Goal: Information Seeking & Learning: Learn about a topic

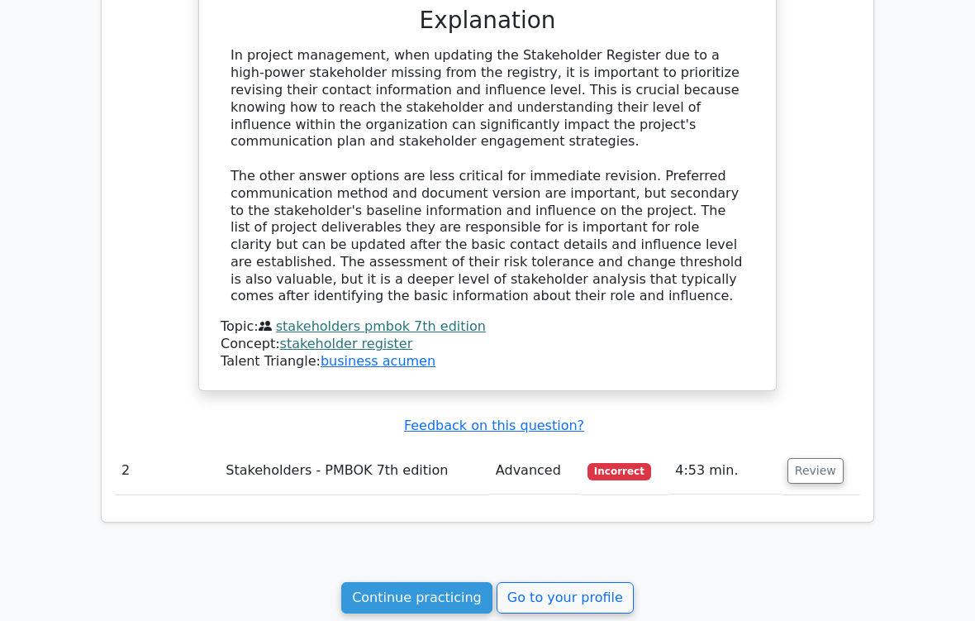
scroll to position [1245, 0]
click at [820, 458] on button "Review" at bounding box center [815, 471] width 56 height 26
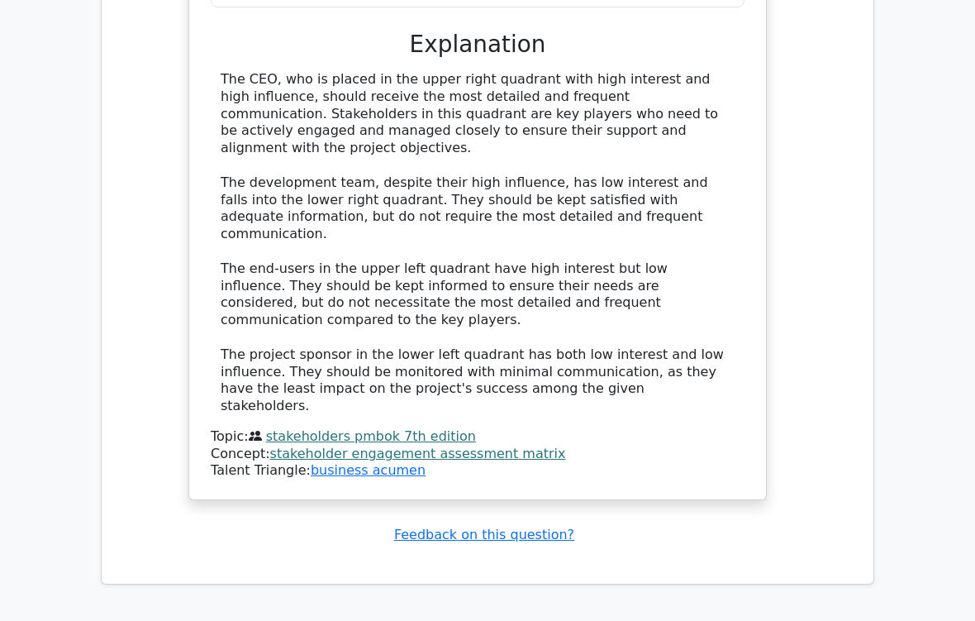
scroll to position [2439, 0]
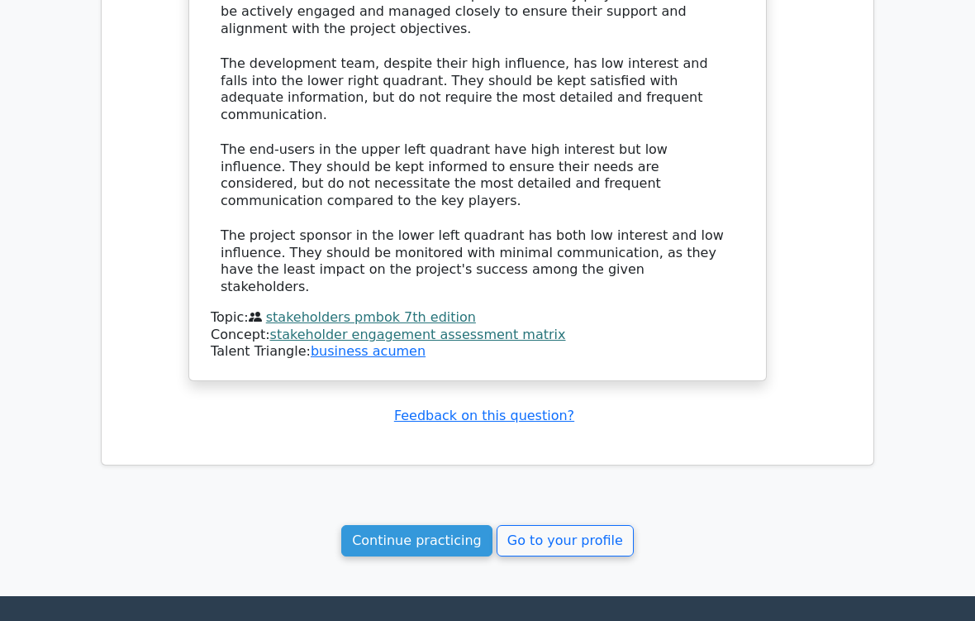
click at [455, 517] on link "Continue practicing" at bounding box center [416, 540] width 151 height 31
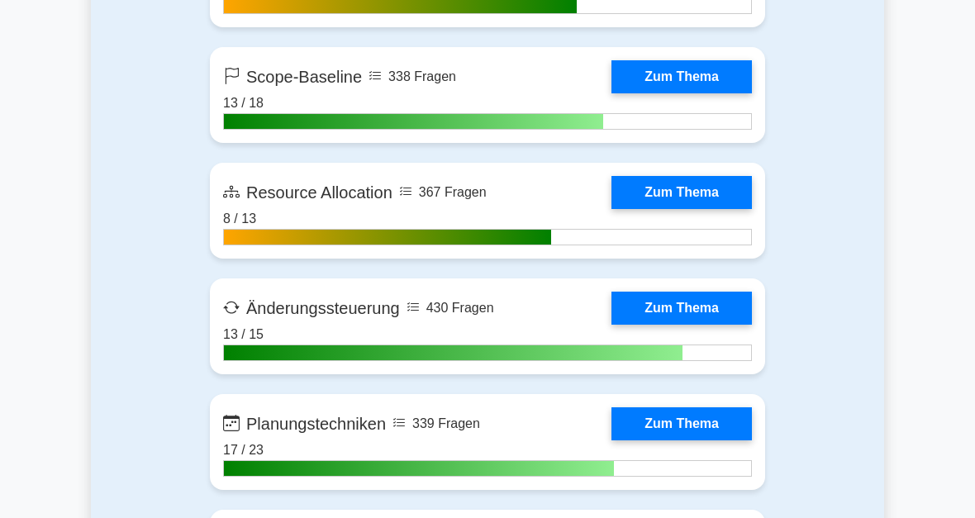
scroll to position [3092, 0]
click at [689, 209] on link "Zum Thema" at bounding box center [681, 192] width 140 height 33
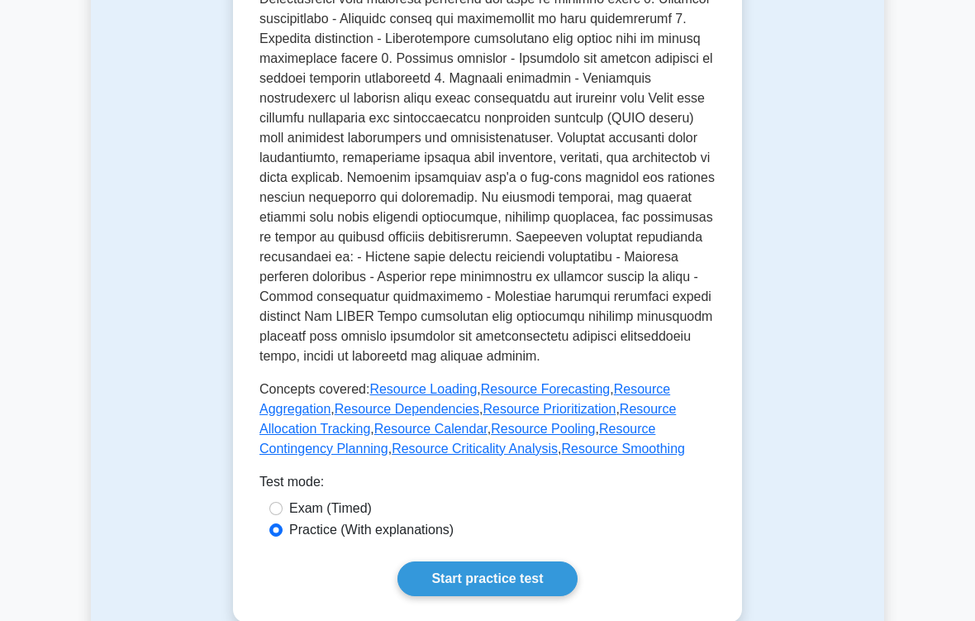
scroll to position [685, 0]
click at [275, 345] on p at bounding box center [487, 78] width 456 height 575
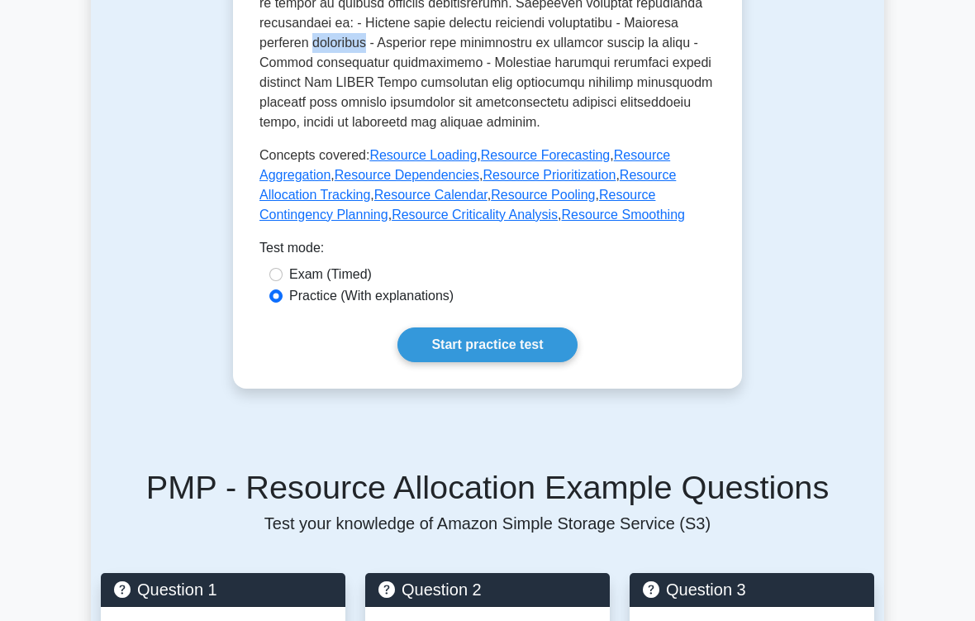
scroll to position [955, 0]
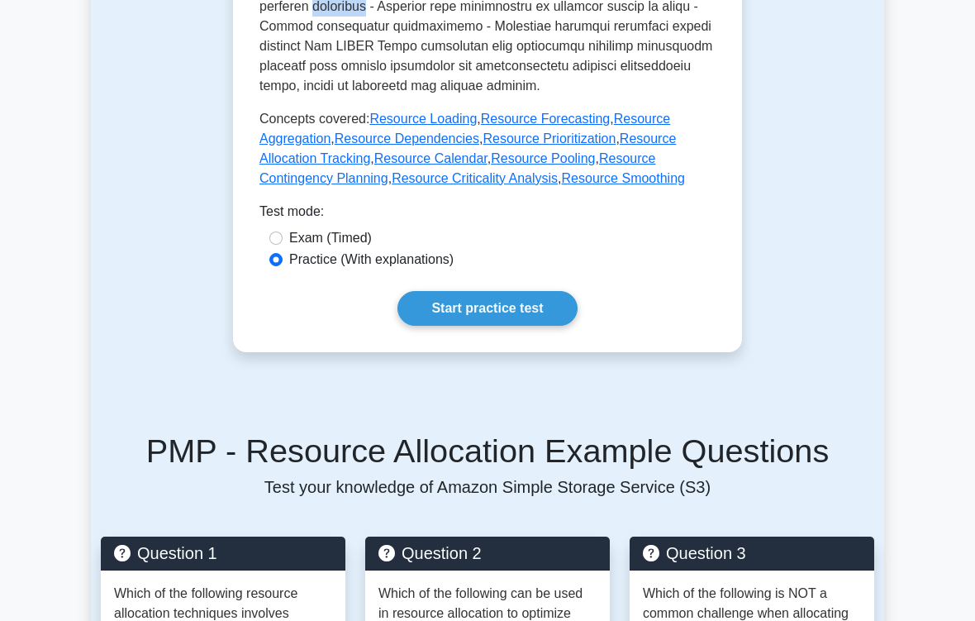
click at [532, 326] on link "Start practice test" at bounding box center [486, 308] width 179 height 35
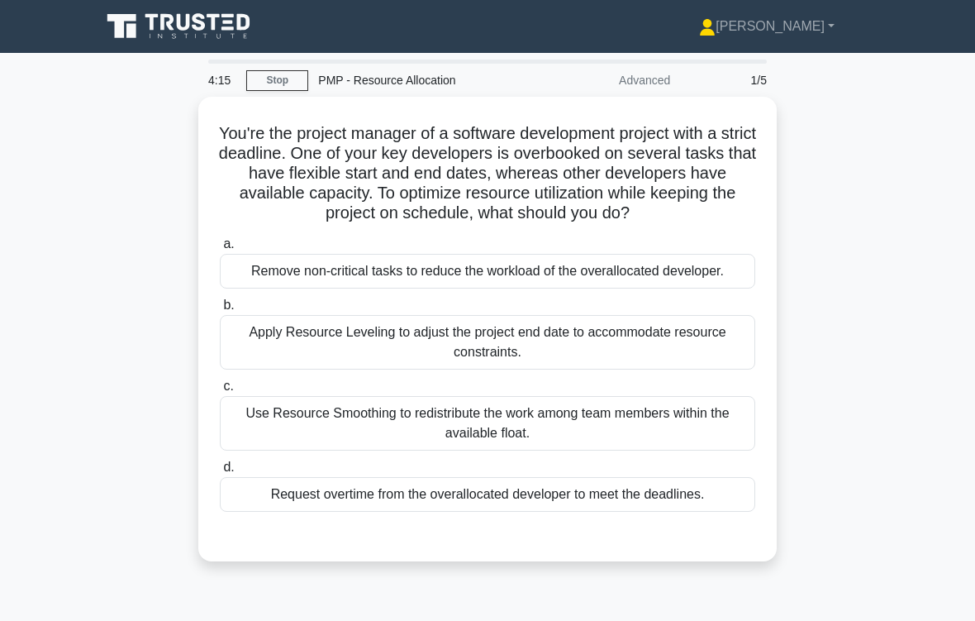
scroll to position [11, 0]
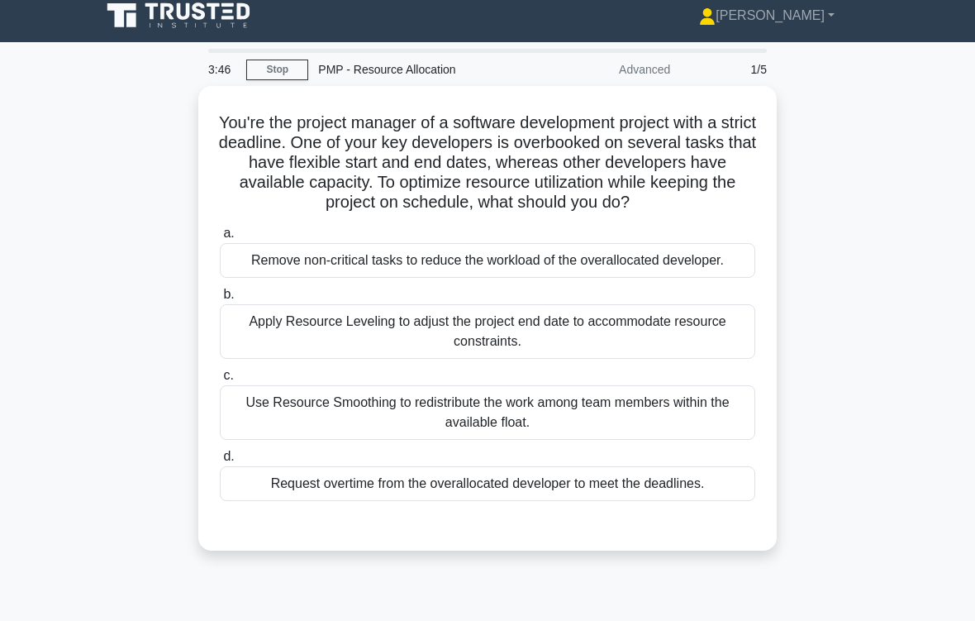
click at [492, 440] on div "Use Resource Smoothing to redistribute the work among team members within the a…" at bounding box center [487, 412] width 535 height 55
click at [220, 381] on input "c. Use Resource Smoothing to redistribute the work among team members within th…" at bounding box center [220, 375] width 0 height 11
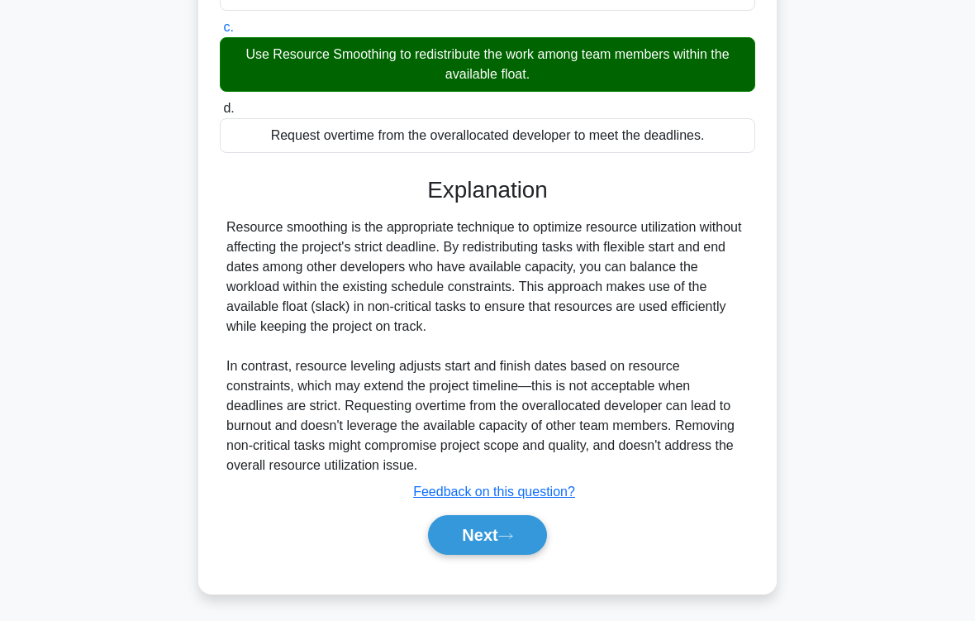
scroll to position [418, 0]
click at [511, 517] on icon at bounding box center [505, 535] width 15 height 9
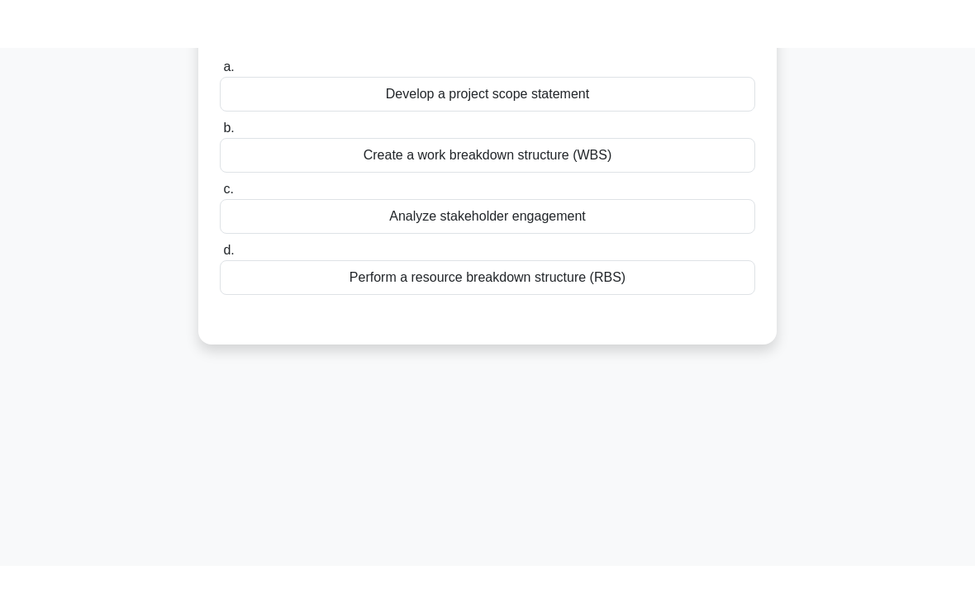
scroll to position [0, 0]
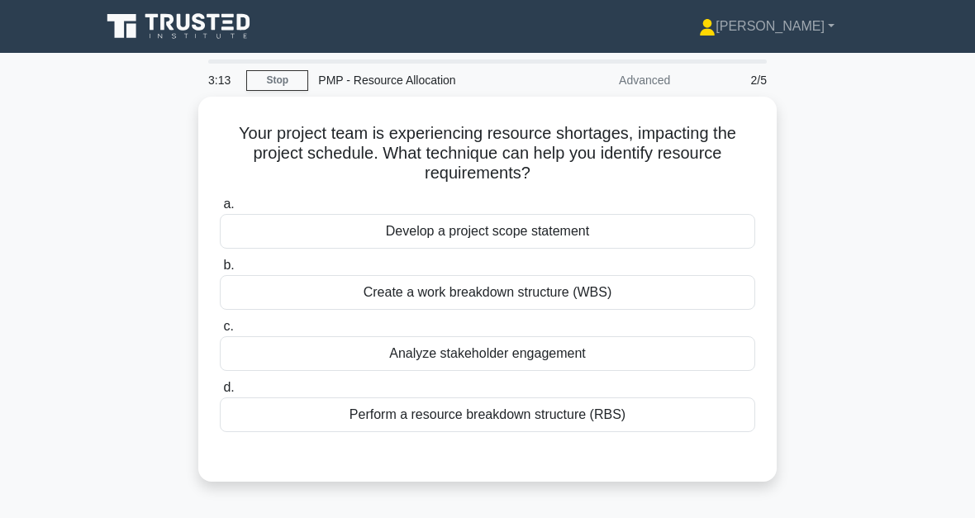
click at [684, 289] on div "Create a work breakdown structure (WBS)" at bounding box center [487, 292] width 535 height 35
click at [220, 271] on input "b. Create a work breakdown structure (WBS)" at bounding box center [220, 265] width 0 height 11
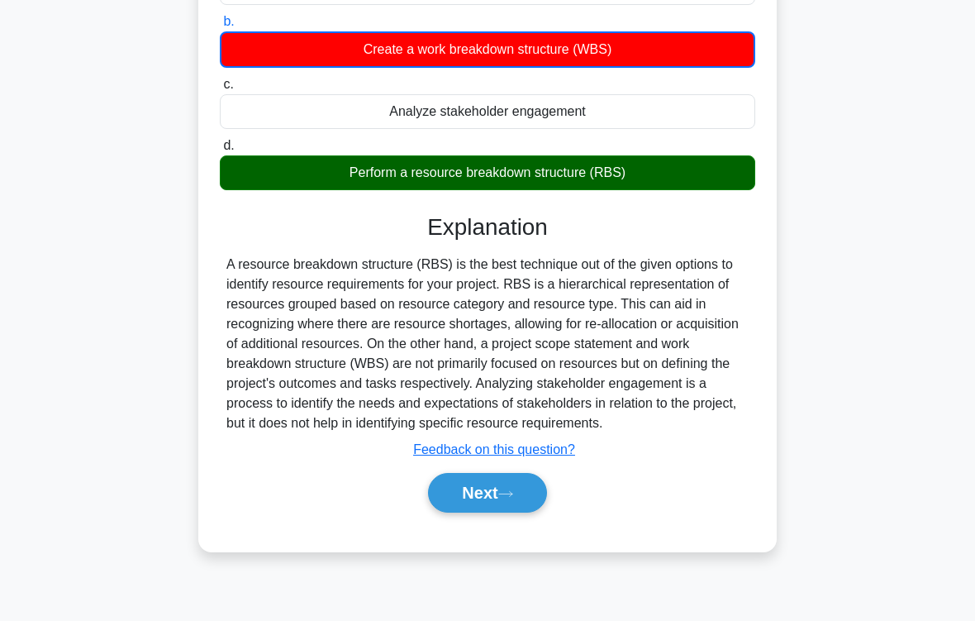
scroll to position [272, 0]
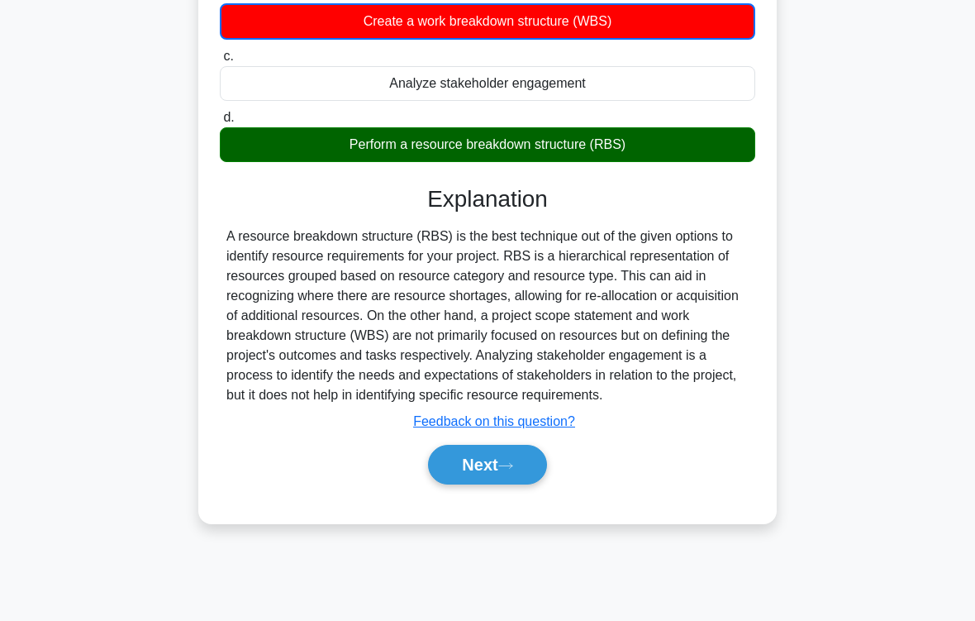
click at [511, 470] on icon at bounding box center [505, 465] width 15 height 9
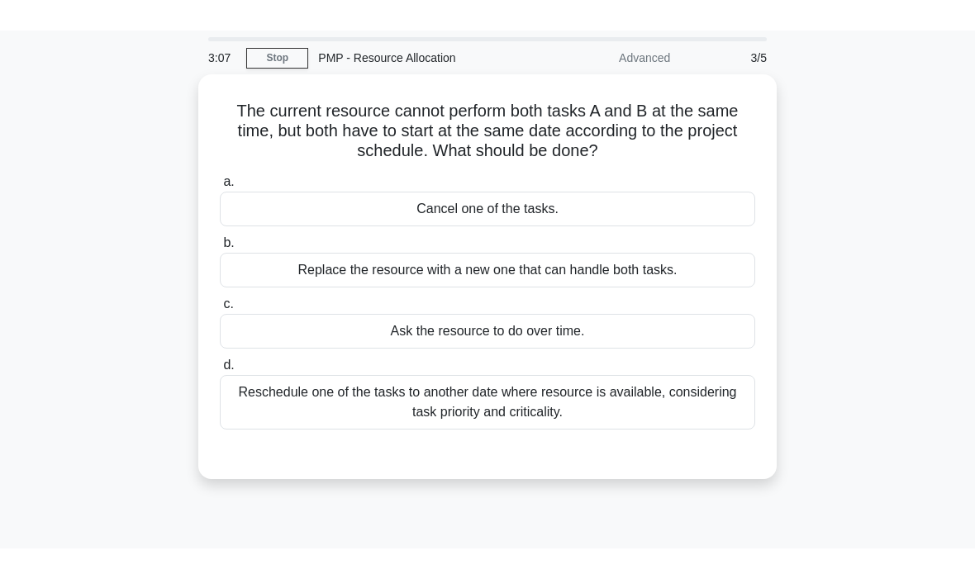
scroll to position [27, 0]
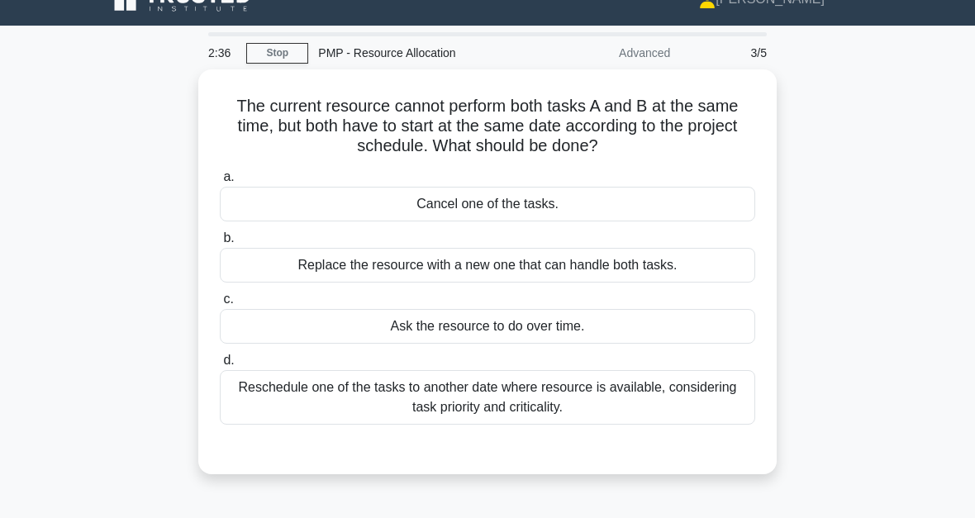
click at [508, 397] on div "Reschedule one of the tasks to another date where resource is available, consid…" at bounding box center [487, 397] width 535 height 55
click at [220, 366] on input "d. Reschedule one of the tasks to another date where resource is available, con…" at bounding box center [220, 360] width 0 height 11
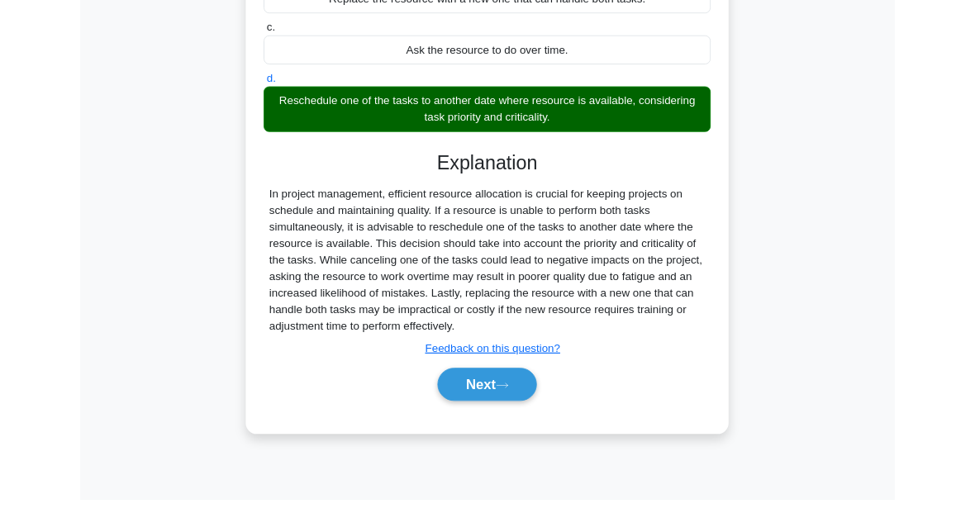
scroll to position [374, 0]
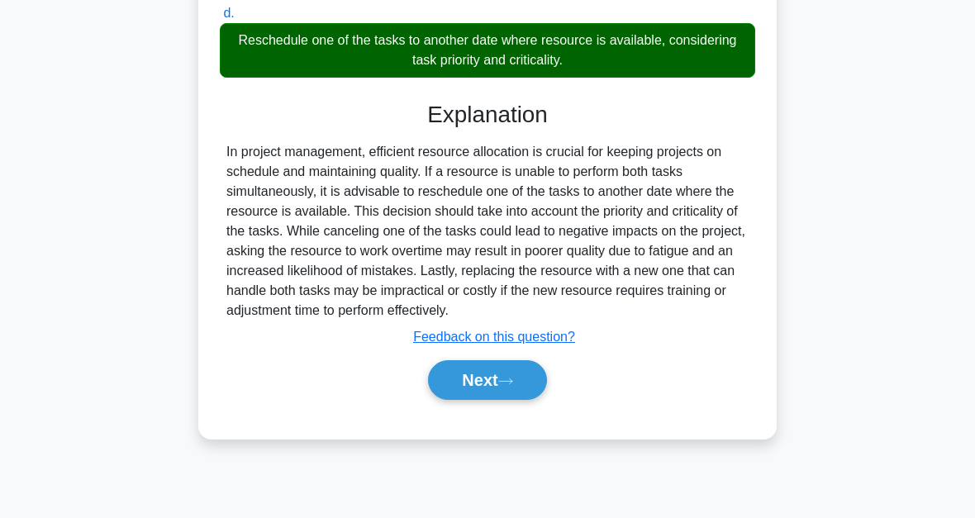
click at [505, 400] on button "Next" at bounding box center [487, 380] width 118 height 40
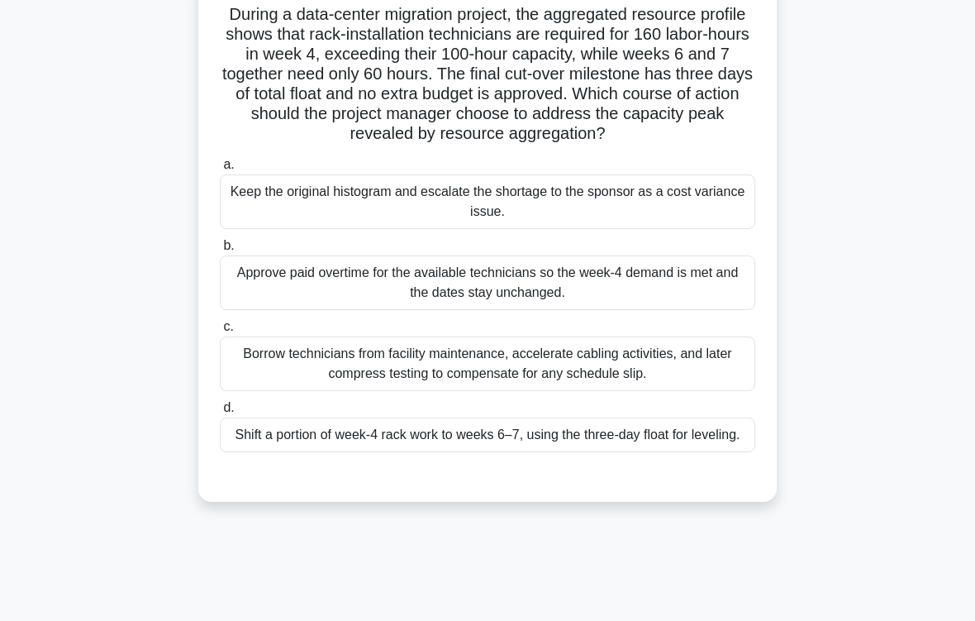
scroll to position [136, 0]
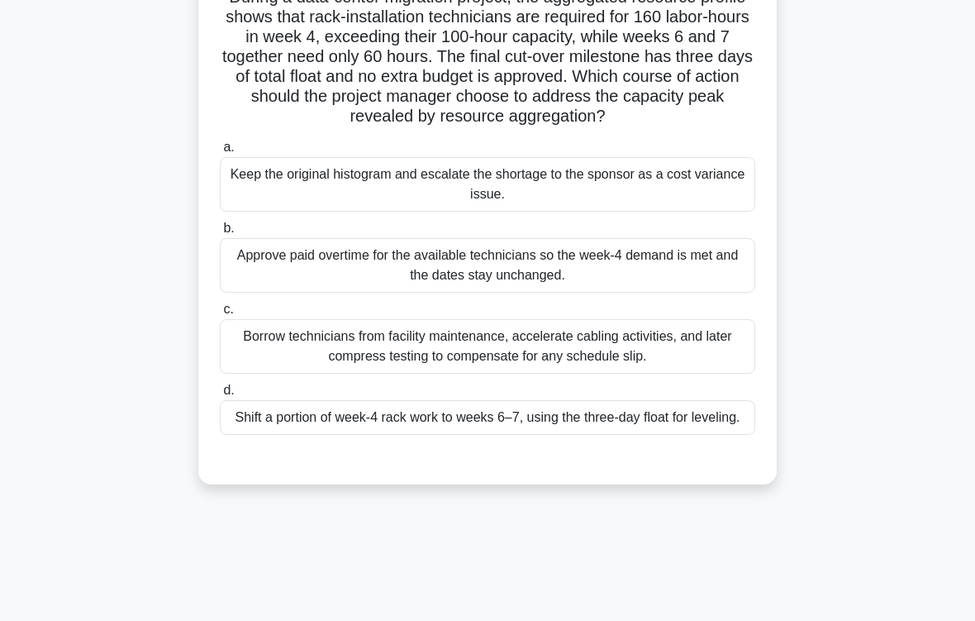
click at [635, 435] on div "Shift a portion of week-4 rack work to weeks 6–7, using the three-day float for…" at bounding box center [487, 417] width 535 height 35
click at [220, 396] on input "d. Shift a portion of week-4 rack work to weeks 6–7, using the three-day float …" at bounding box center [220, 390] width 0 height 11
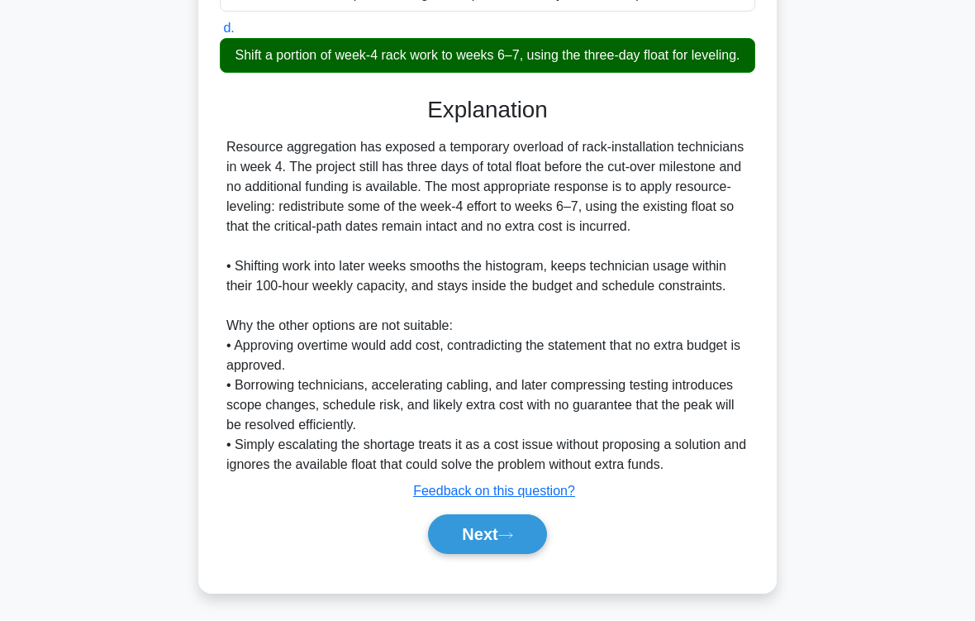
scroll to position [597, 0]
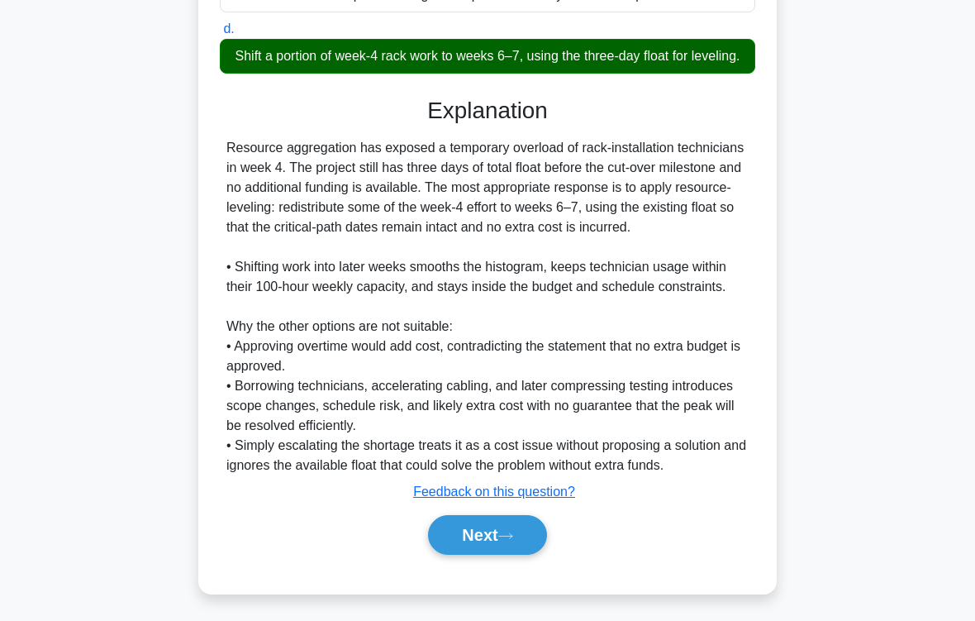
click at [525, 517] on button "Next" at bounding box center [487, 535] width 118 height 40
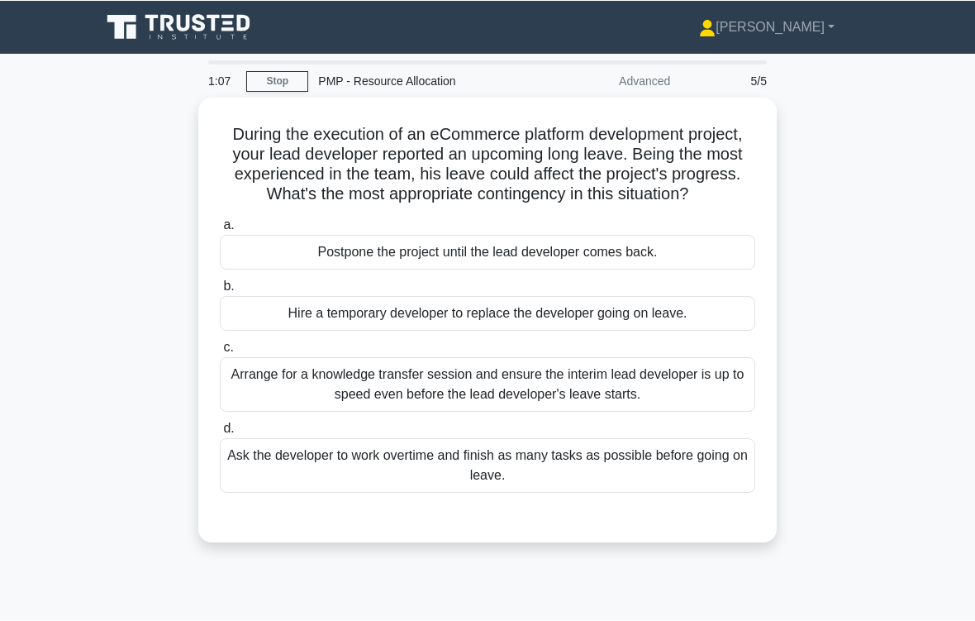
scroll to position [23, 0]
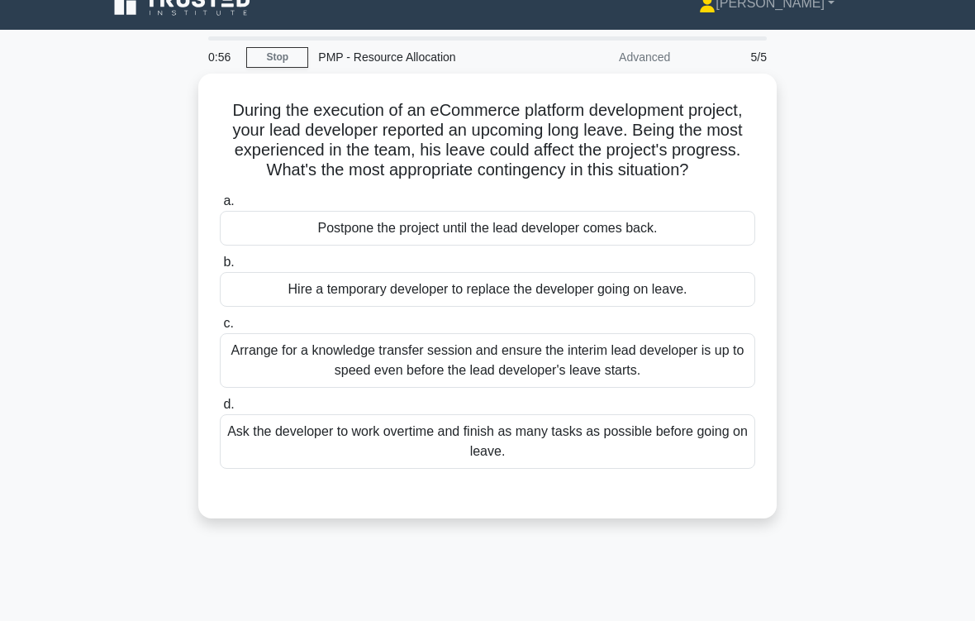
click at [688, 383] on div "Arrange for a knowledge transfer session and ensure the interim lead developer …" at bounding box center [487, 360] width 535 height 55
click at [220, 329] on input "c. Arrange for a knowledge transfer session and ensure the interim lead develop…" at bounding box center [220, 323] width 0 height 11
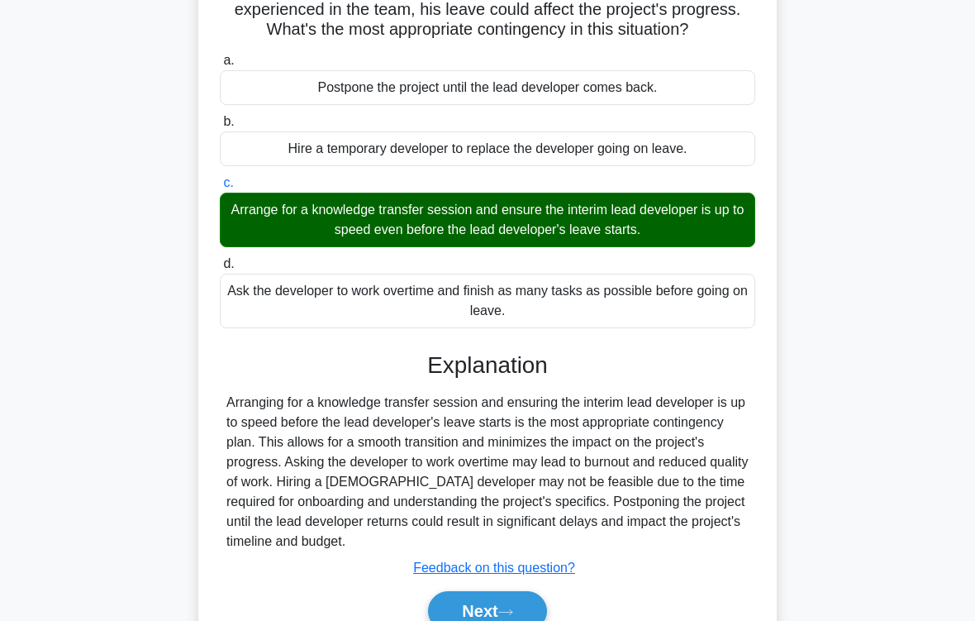
scroll to position [279, 0]
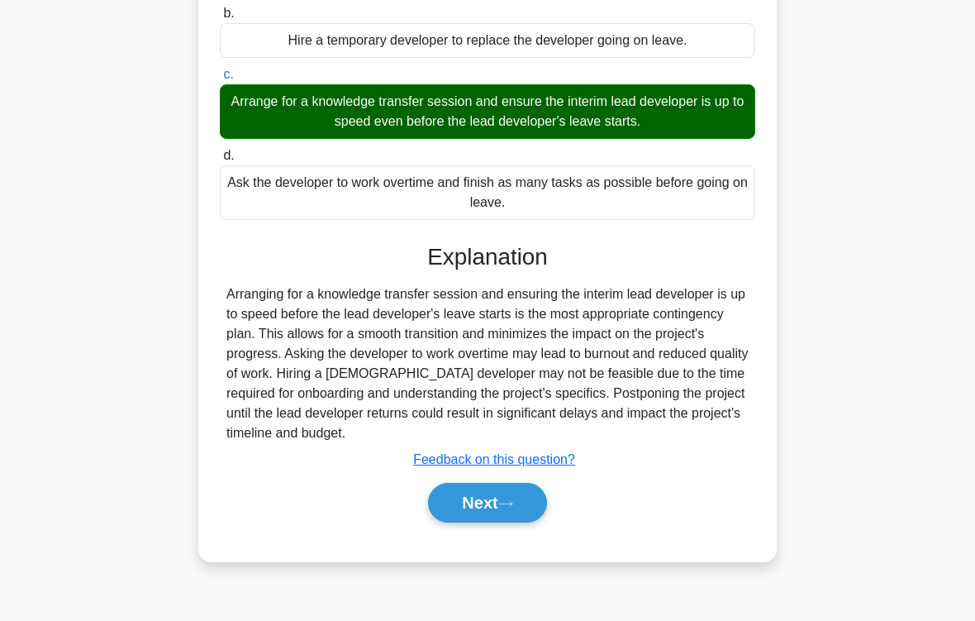
click at [516, 517] on button "Next" at bounding box center [487, 503] width 118 height 40
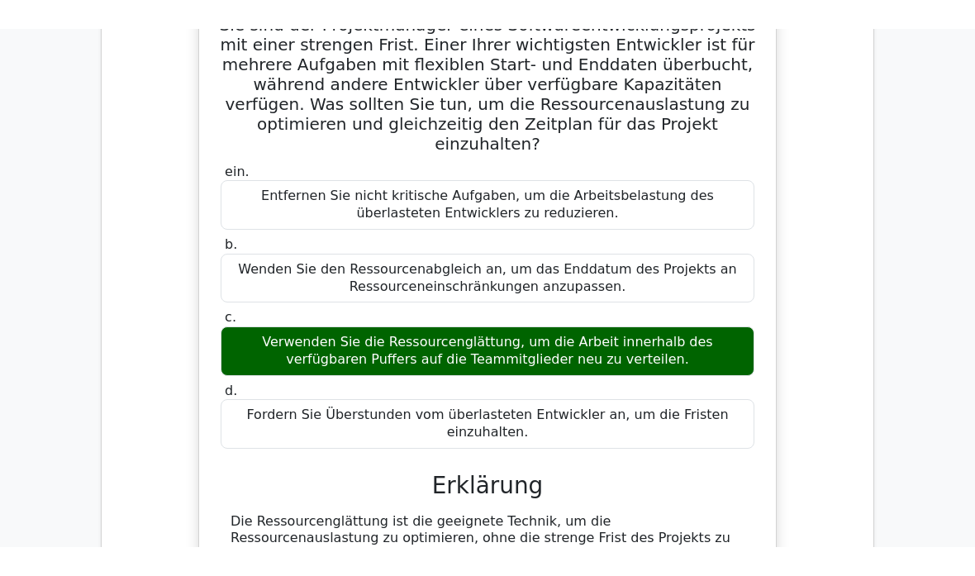
scroll to position [688, 0]
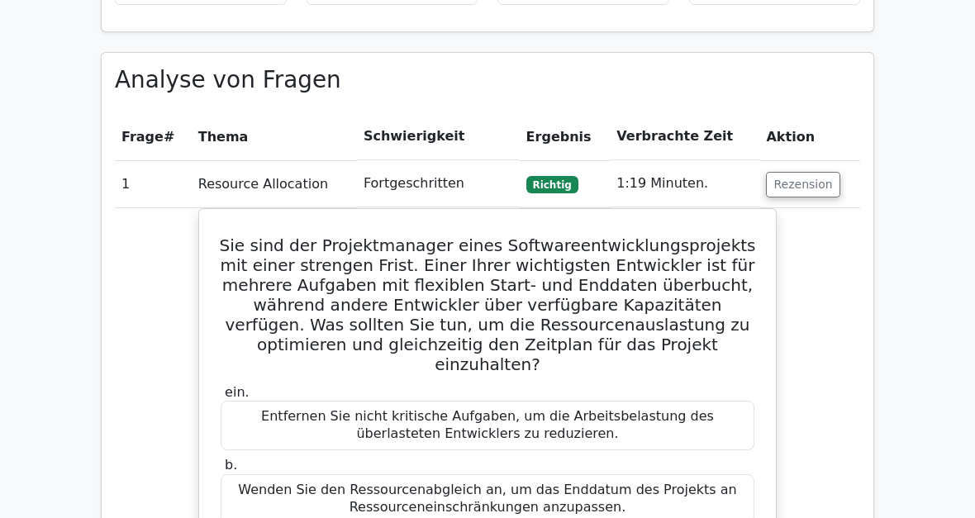
click at [859, 144] on th "Aktion" at bounding box center [809, 136] width 101 height 47
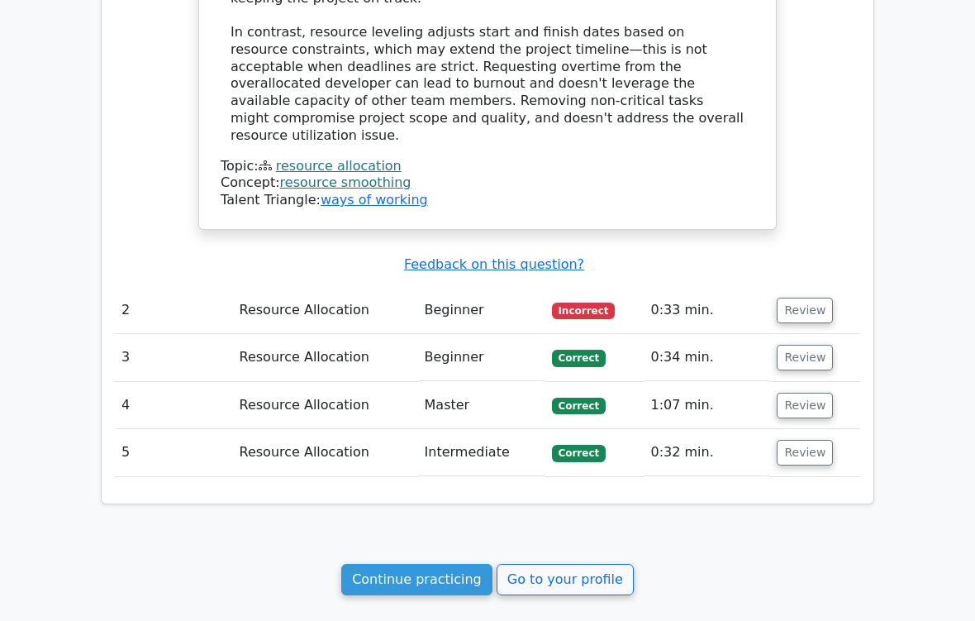
scroll to position [1501, 0]
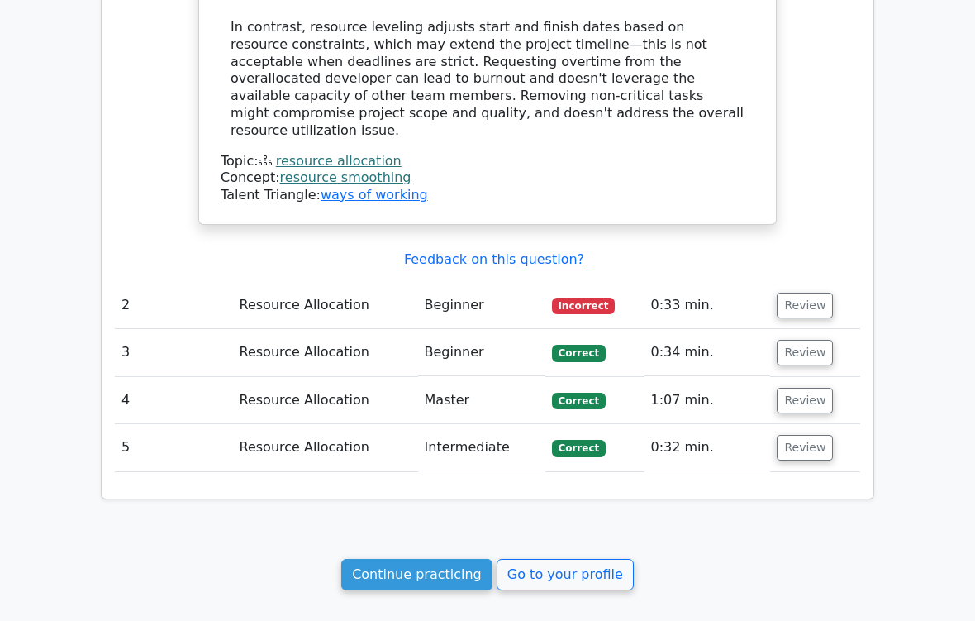
click at [438, 517] on link "Continue practicing" at bounding box center [416, 574] width 151 height 31
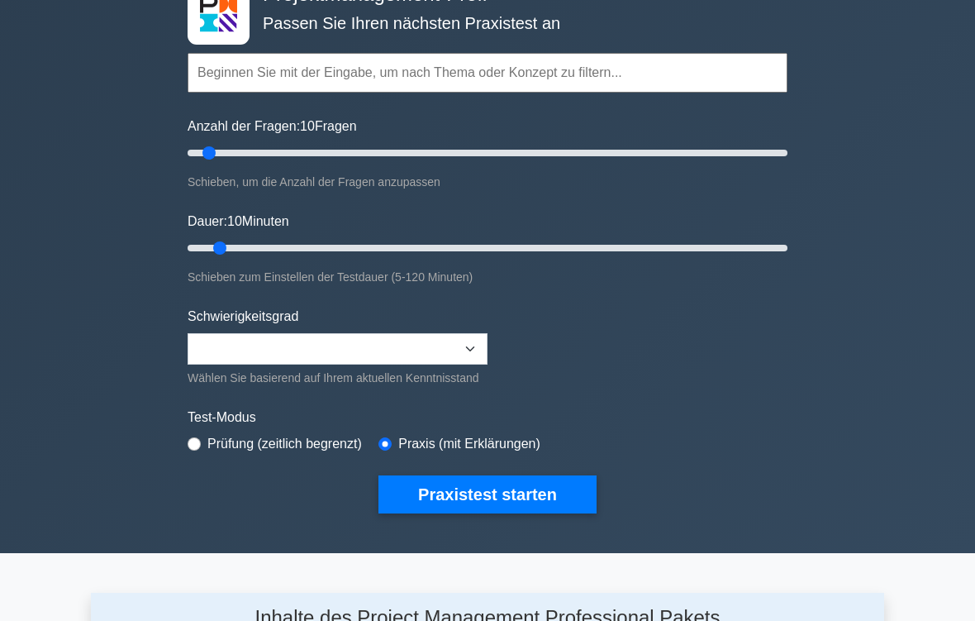
scroll to position [140, 0]
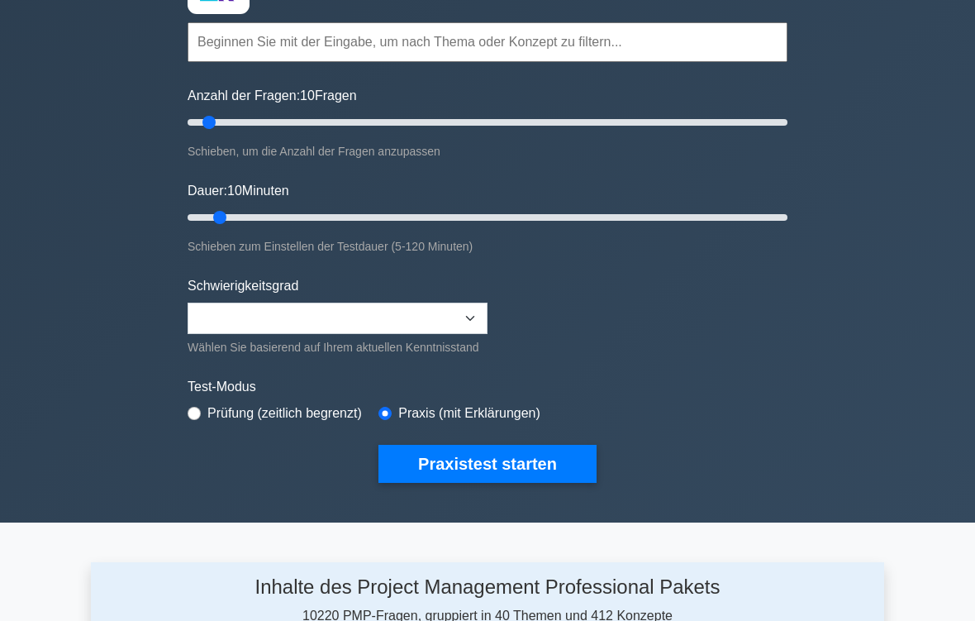
click at [553, 478] on button "Praxistest starten" at bounding box center [487, 464] width 218 height 38
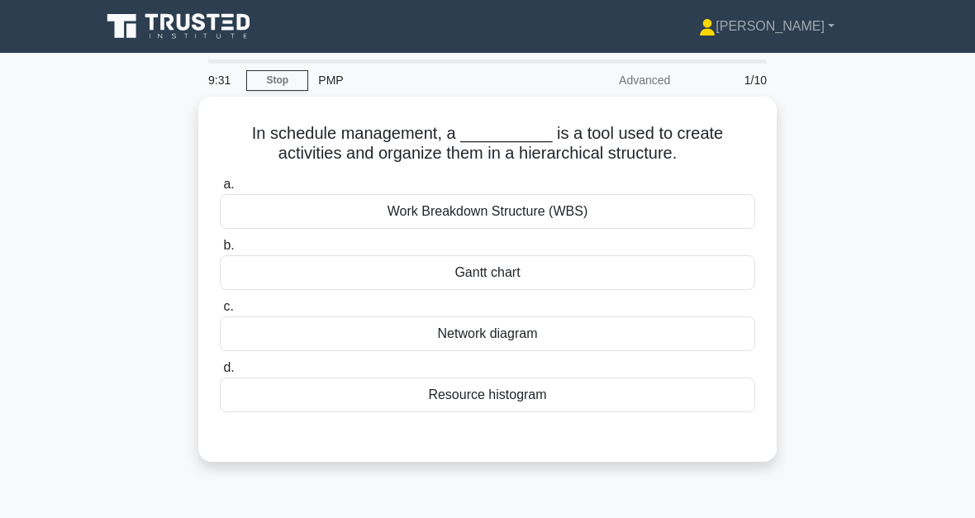
click at [558, 229] on div "Work Breakdown Structure (WBS)" at bounding box center [487, 211] width 535 height 35
click at [220, 190] on input "a. Work Breakdown Structure (WBS)" at bounding box center [220, 184] width 0 height 11
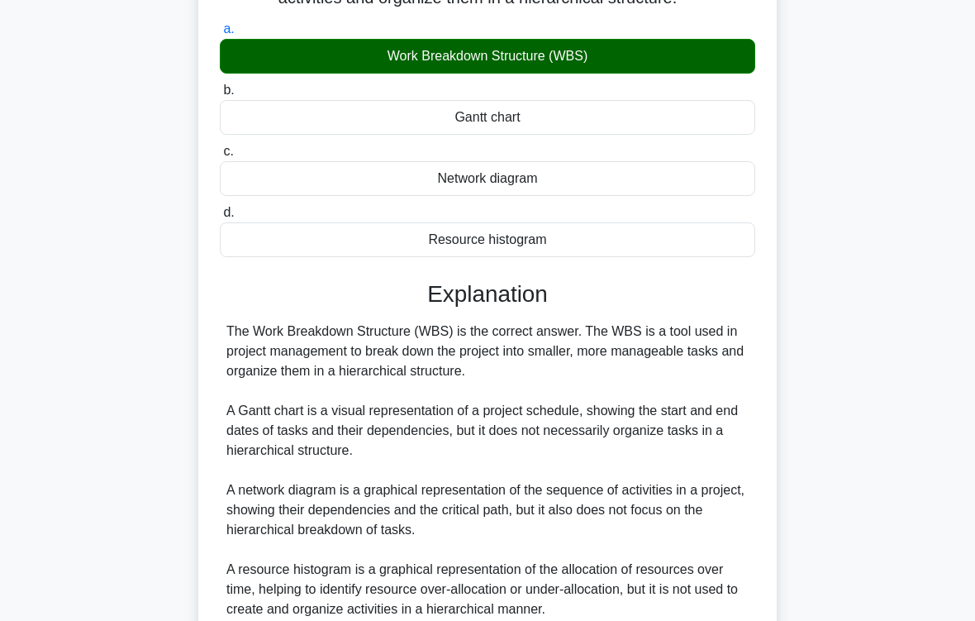
scroll to position [339, 0]
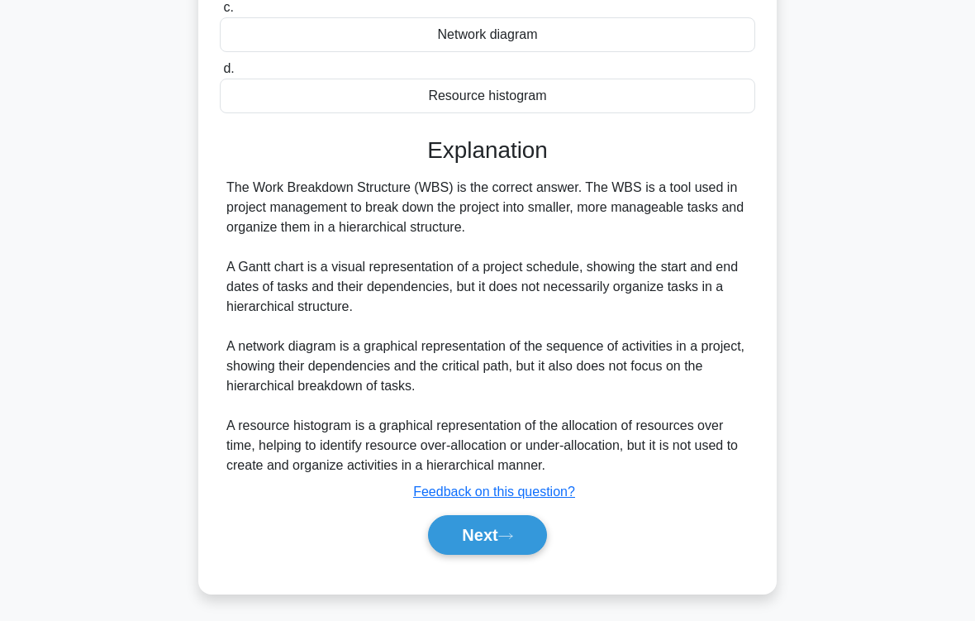
click at [543, 517] on button "Next" at bounding box center [487, 535] width 118 height 40
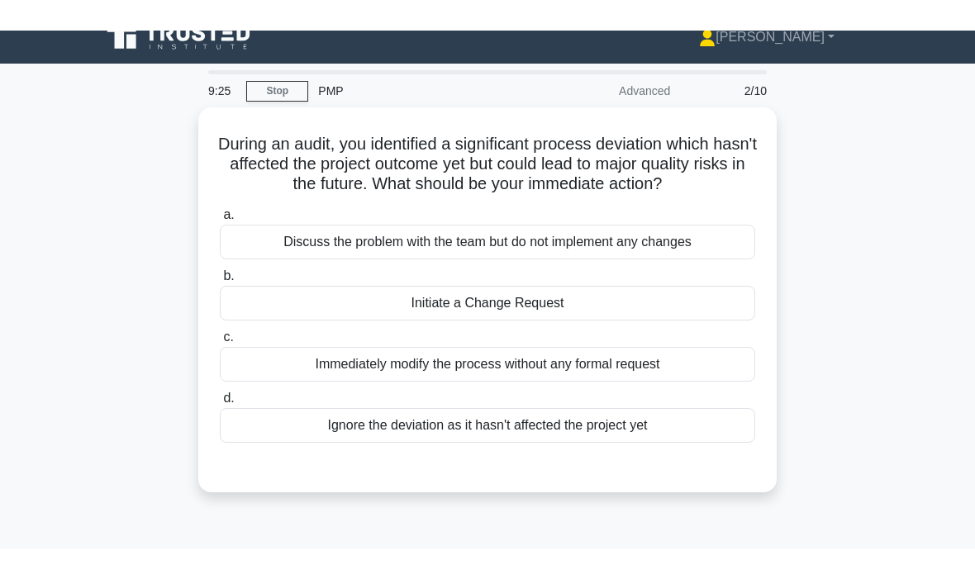
scroll to position [21, 0]
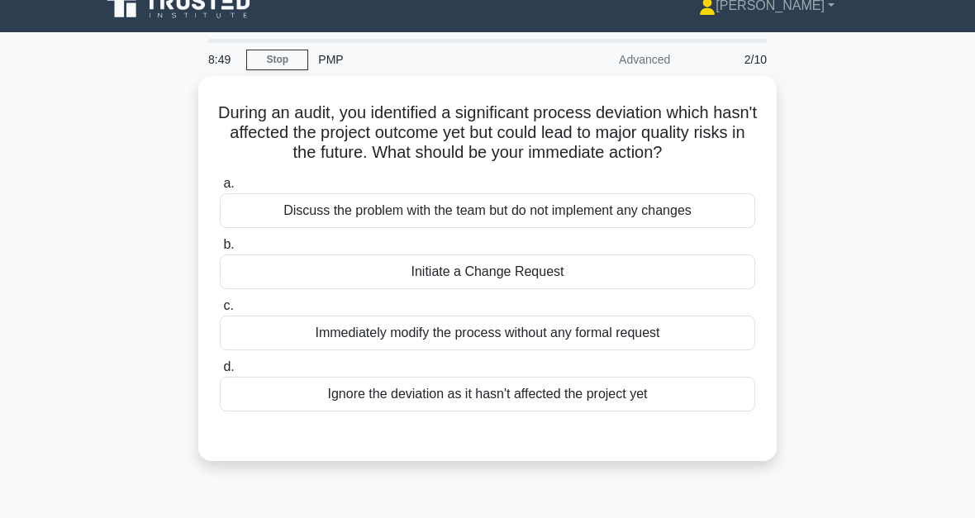
click at [501, 289] on div "Initiate a Change Request" at bounding box center [487, 272] width 535 height 35
click at [220, 250] on input "b. Initiate a Change Request" at bounding box center [220, 245] width 0 height 11
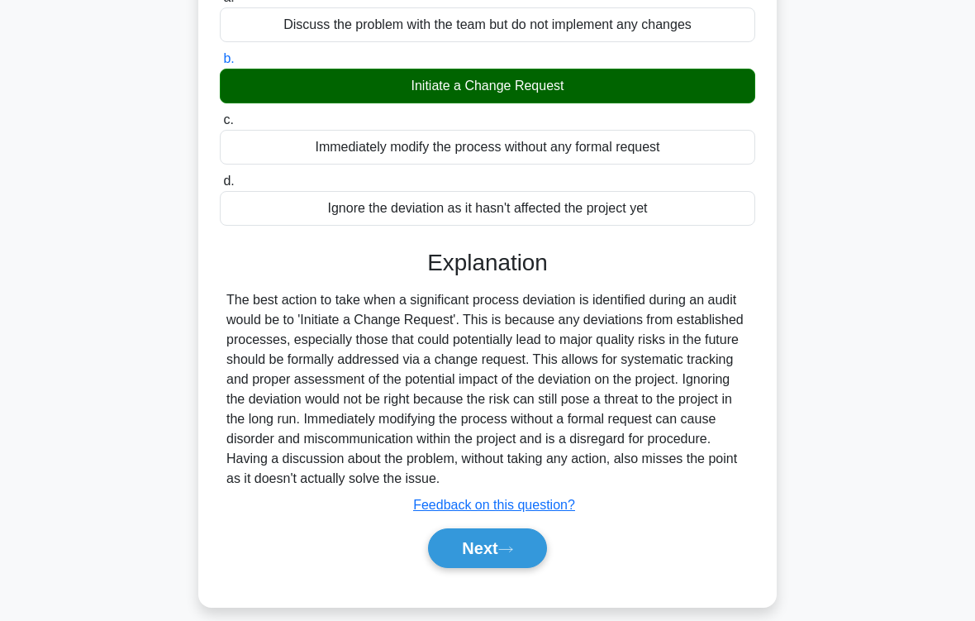
scroll to position [259, 0]
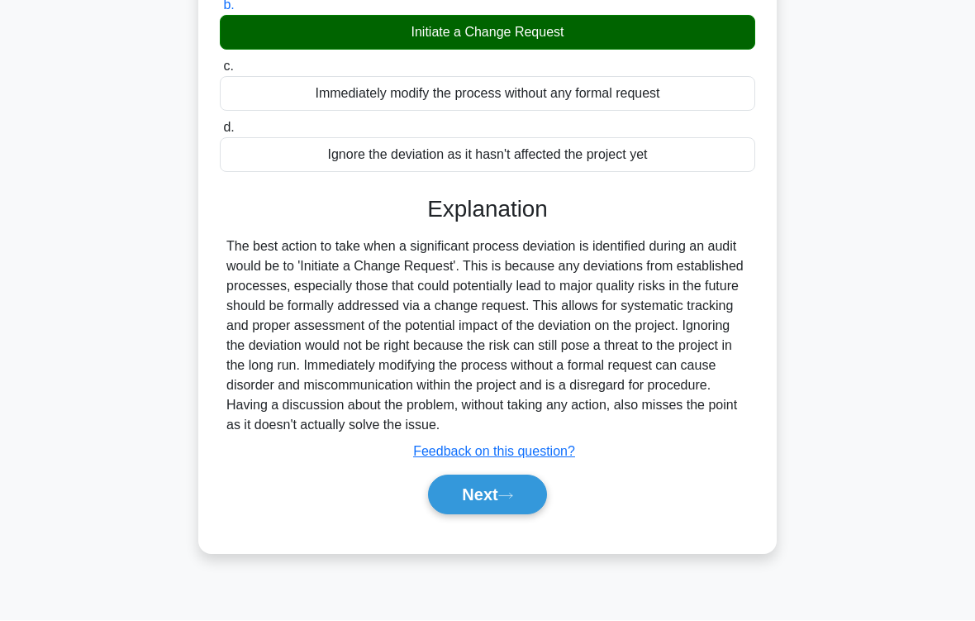
click at [526, 515] on button "Next" at bounding box center [487, 495] width 118 height 40
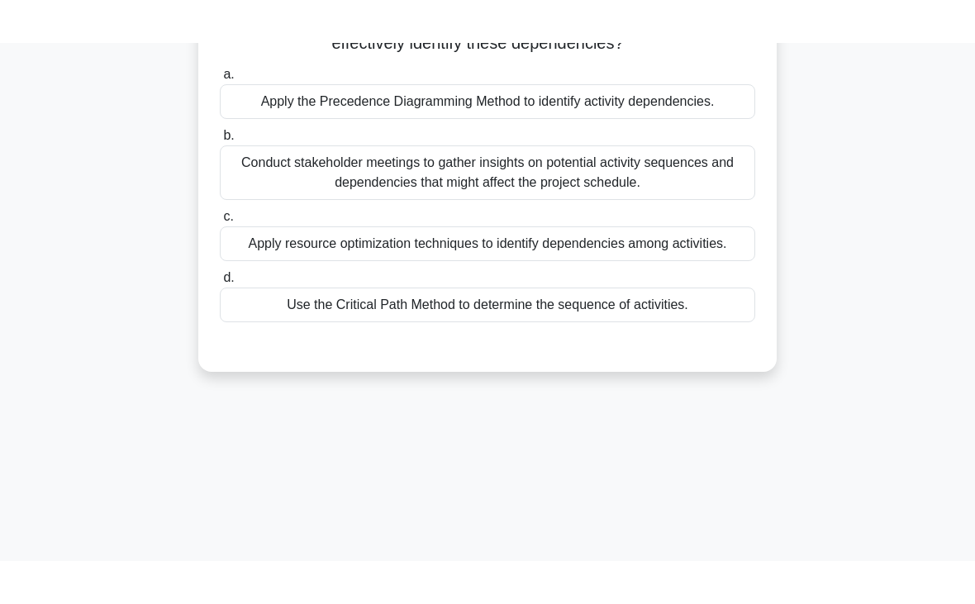
scroll to position [78, 0]
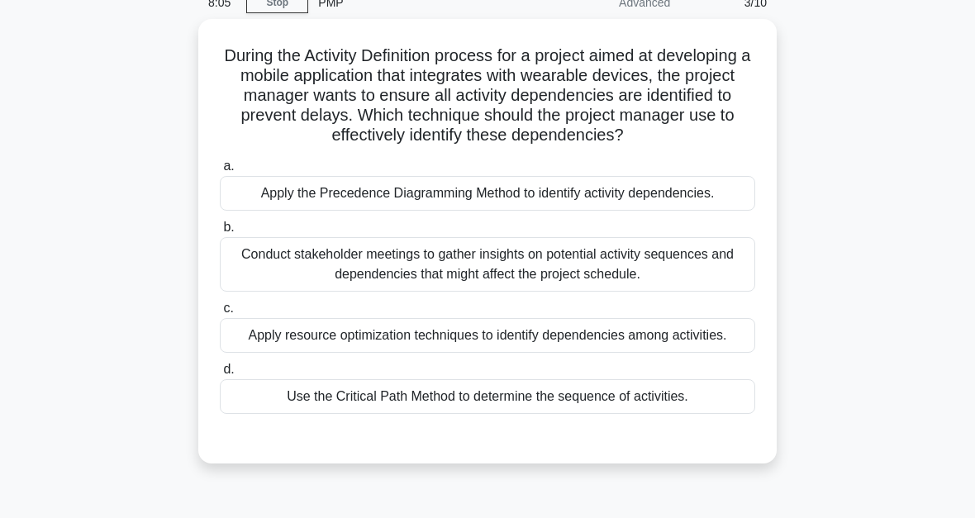
click at [649, 207] on div "Apply the Precedence Diagramming Method to identify activity dependencies." at bounding box center [487, 193] width 535 height 35
click at [220, 172] on input "a. Apply the Precedence Diagramming Method to identify activity dependencies." at bounding box center [220, 166] width 0 height 11
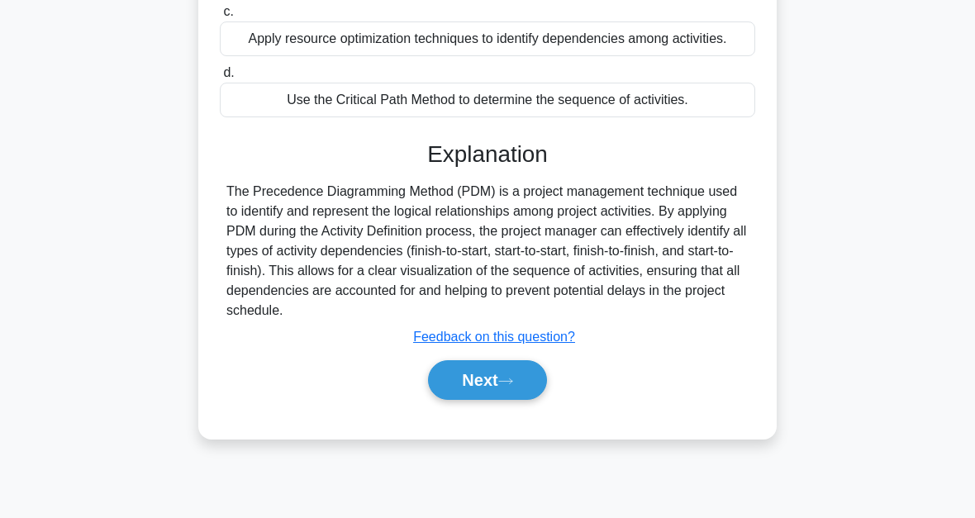
click at [523, 400] on button "Next" at bounding box center [487, 380] width 118 height 40
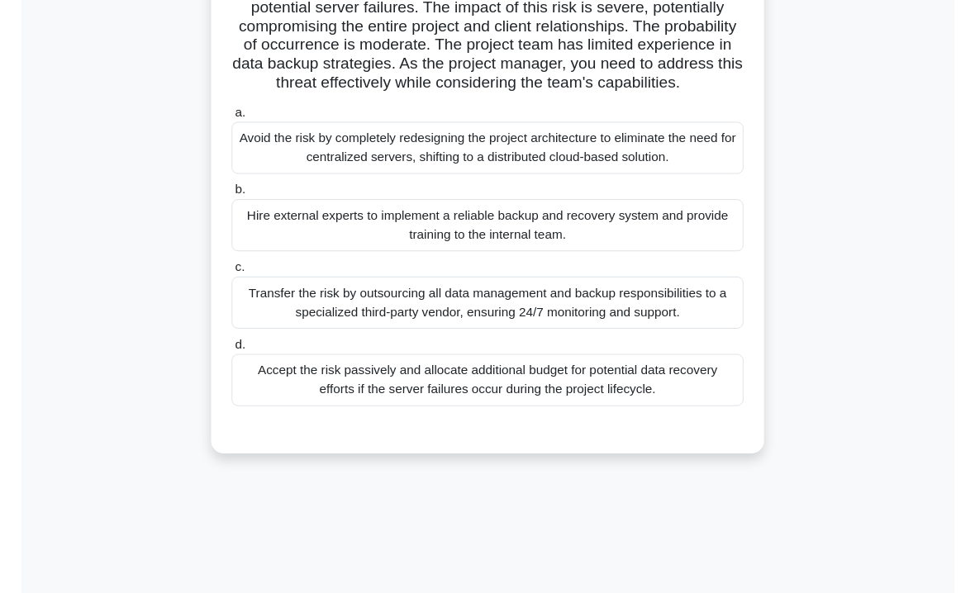
scroll to position [148, 0]
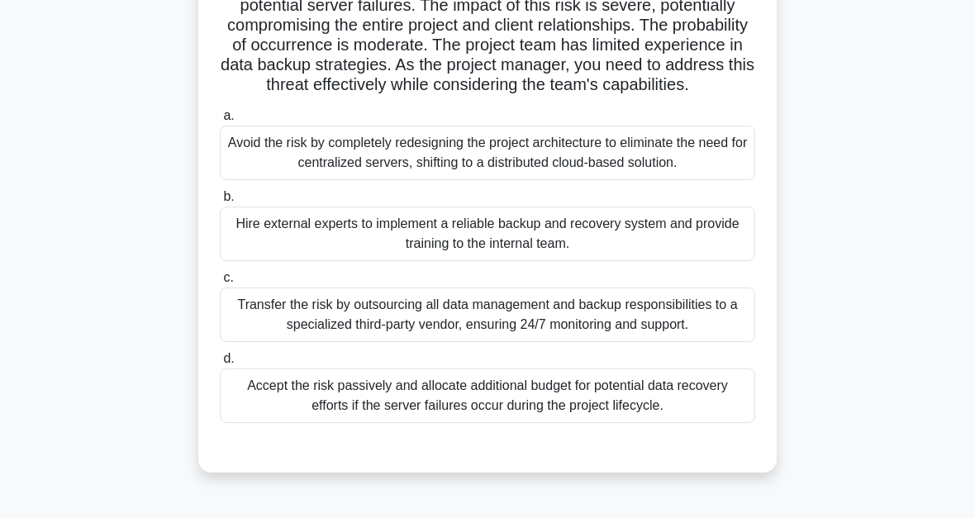
click at [520, 261] on div "Hire external experts to implement a reliable backup and recovery system and pr…" at bounding box center [487, 234] width 535 height 55
click at [220, 202] on input "b. Hire external experts to implement a reliable backup and recovery system and…" at bounding box center [220, 197] width 0 height 11
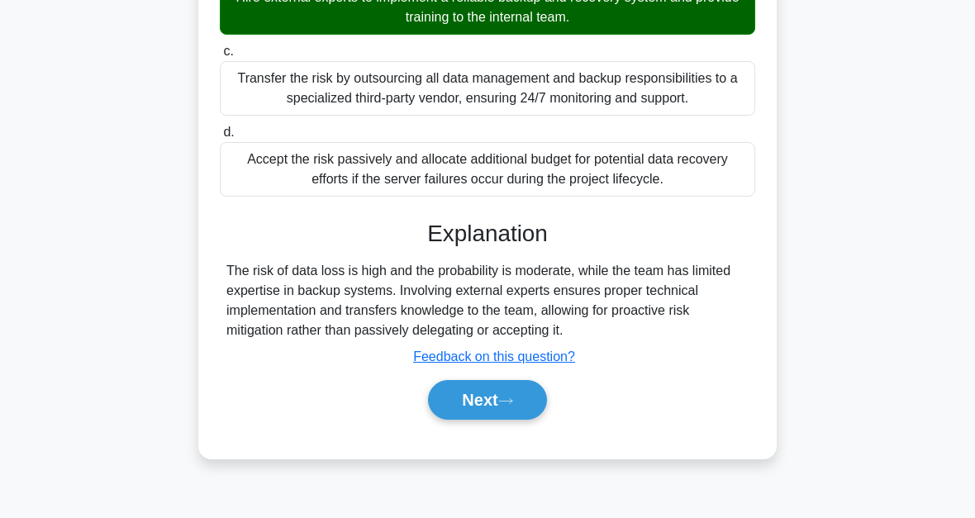
click at [514, 420] on button "Next" at bounding box center [487, 400] width 118 height 40
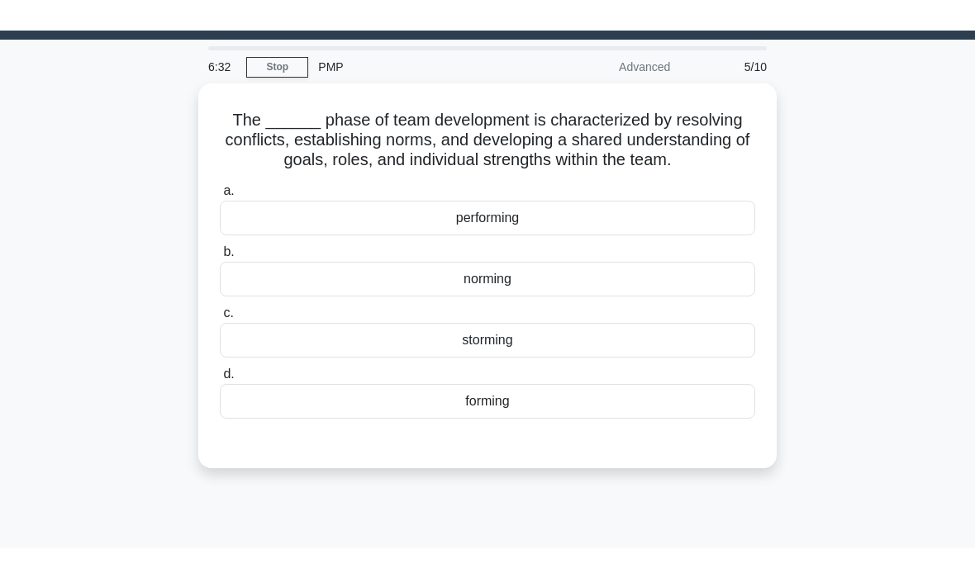
scroll to position [0, 0]
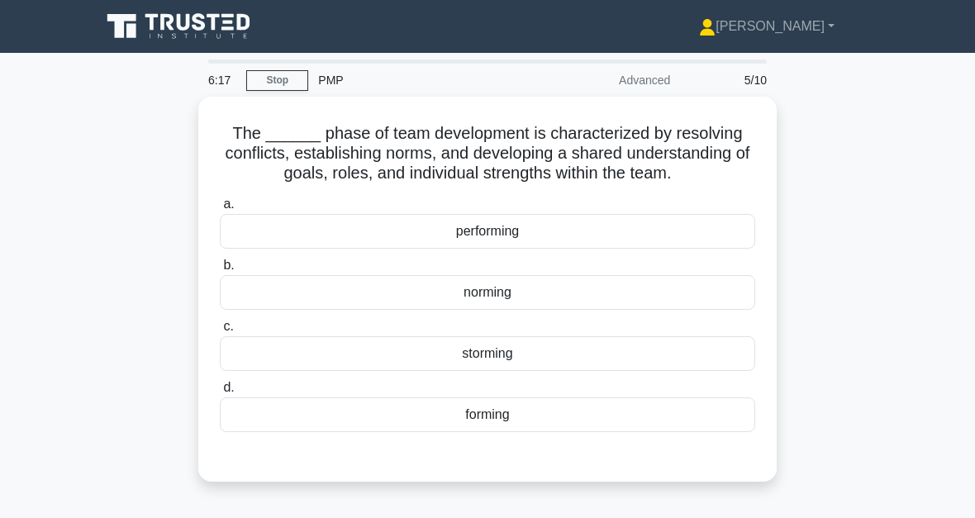
click at [506, 310] on div "norming" at bounding box center [487, 292] width 535 height 35
click at [220, 271] on input "b. norming" at bounding box center [220, 265] width 0 height 11
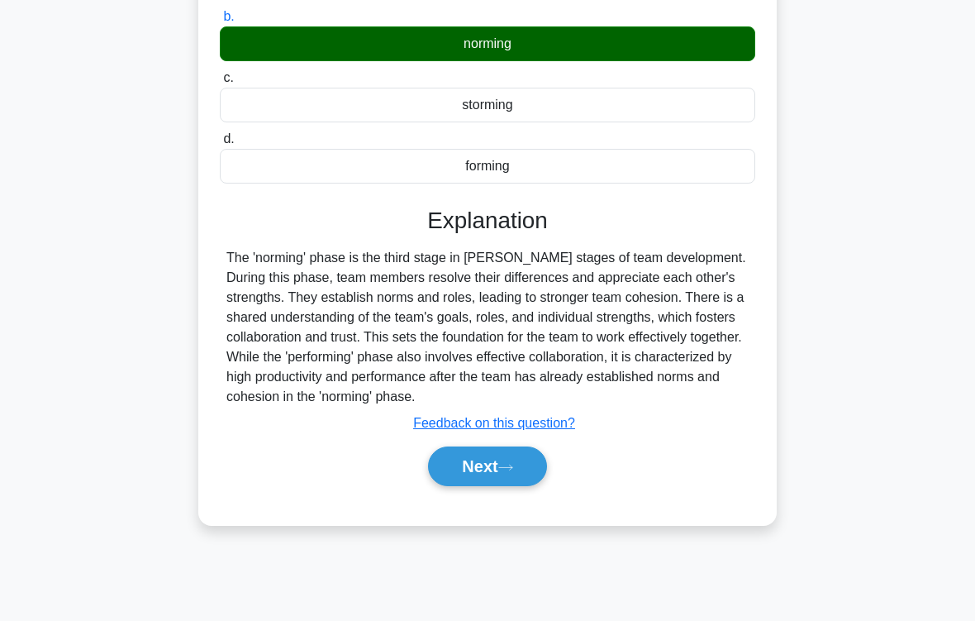
scroll to position [259, 0]
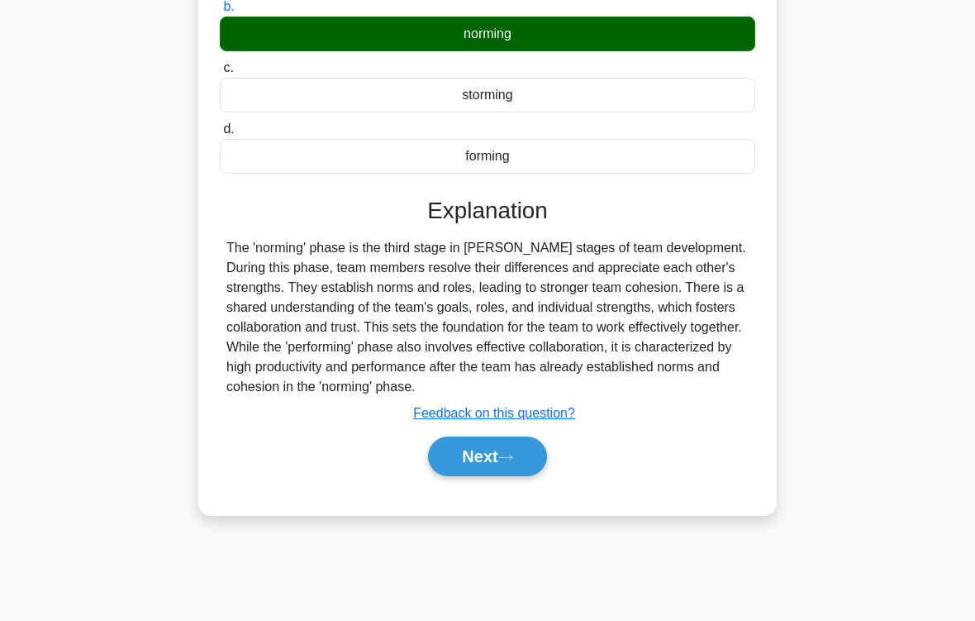
click at [519, 476] on button "Next" at bounding box center [487, 456] width 118 height 40
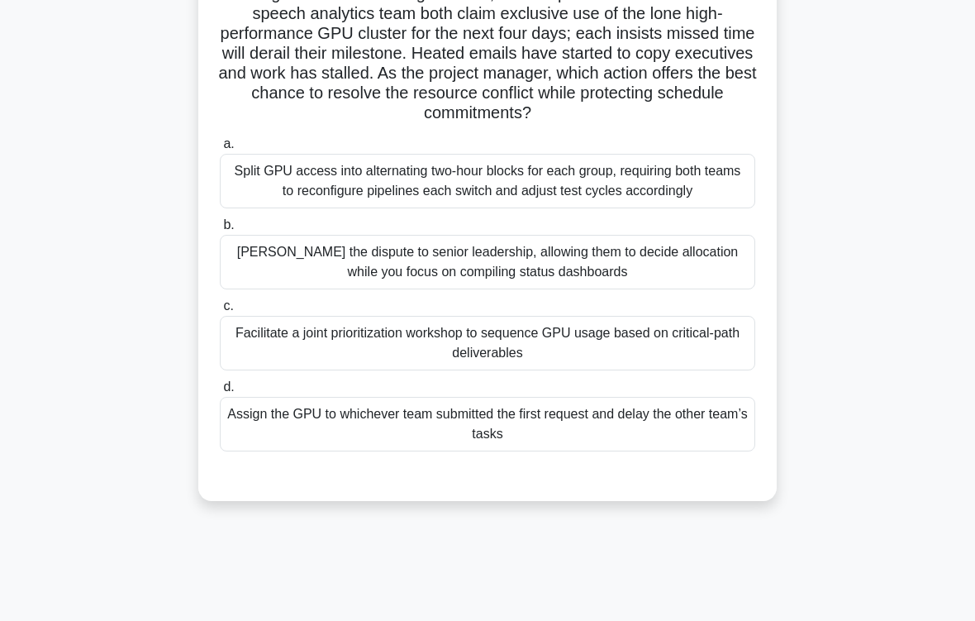
scroll to position [147, 0]
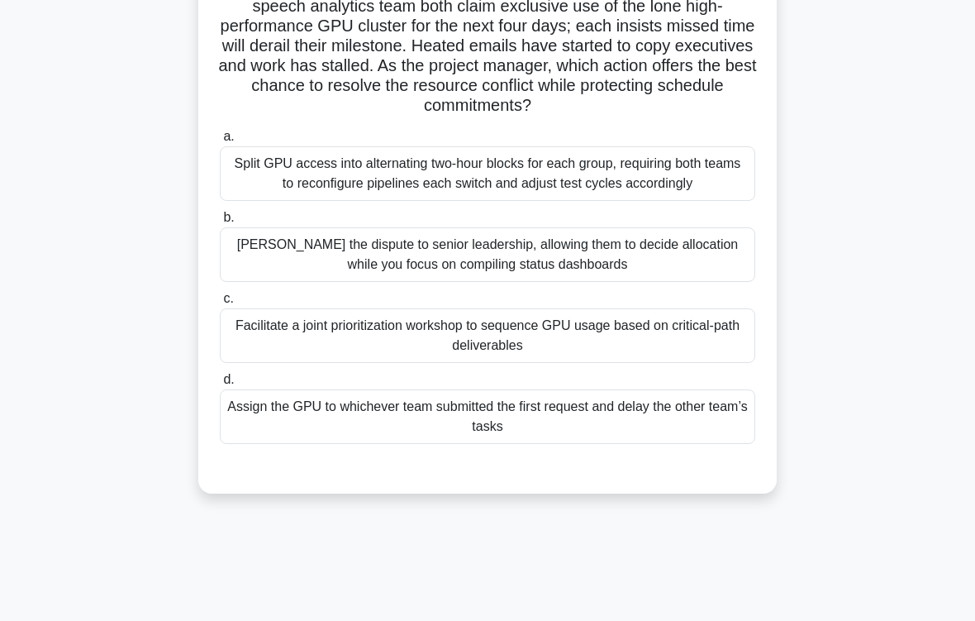
click at [621, 363] on div "Facilitate a joint prioritization workshop to sequence GPU usage based on criti…" at bounding box center [487, 335] width 535 height 55
click at [220, 304] on input "c. Facilitate a joint prioritization workshop to sequence GPU usage based on cr…" at bounding box center [220, 298] width 0 height 11
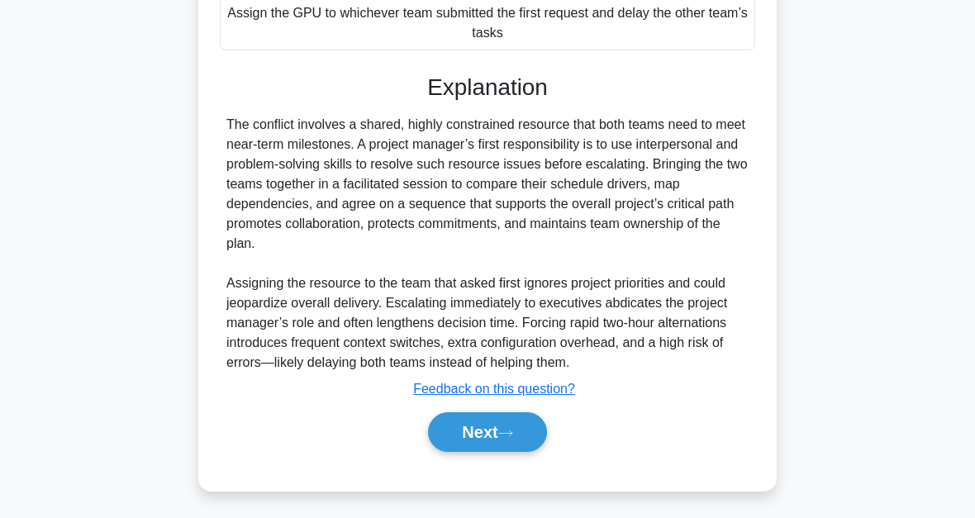
click at [515, 444] on button "Next" at bounding box center [487, 432] width 118 height 40
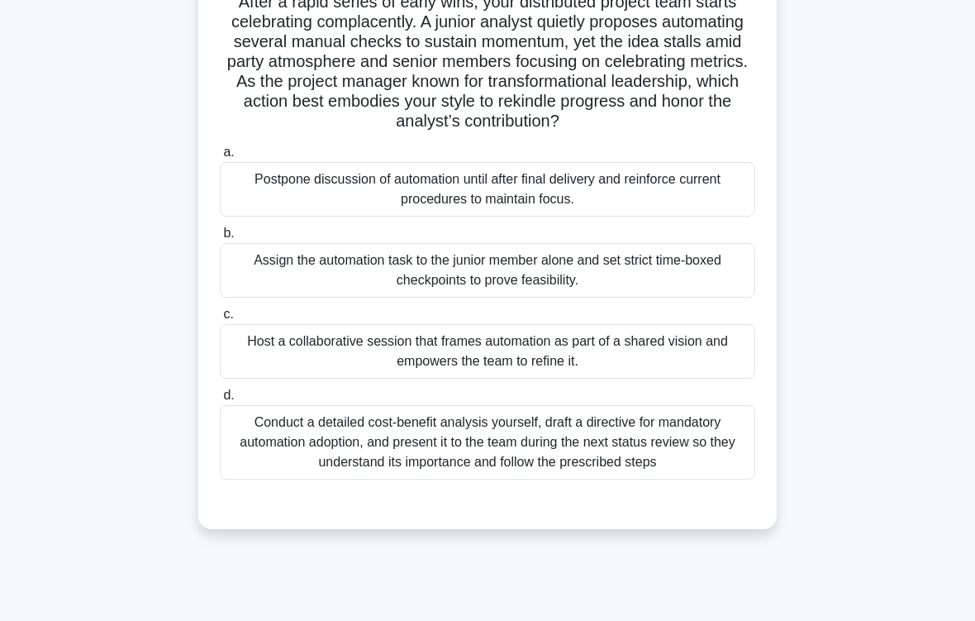
scroll to position [176, 0]
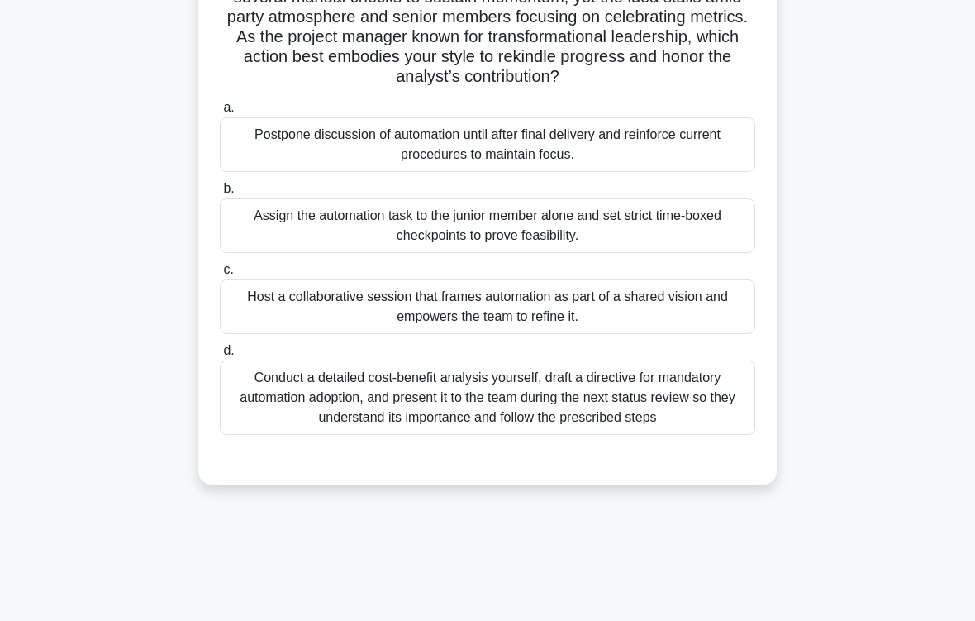
click at [640, 424] on div "Conduct a detailed cost-benefit analysis yourself, draft a directive for mandat…" at bounding box center [487, 397] width 535 height 74
click at [220, 356] on input "d. Conduct a detailed cost-benefit analysis yourself, draft a directive for man…" at bounding box center [220, 350] width 0 height 11
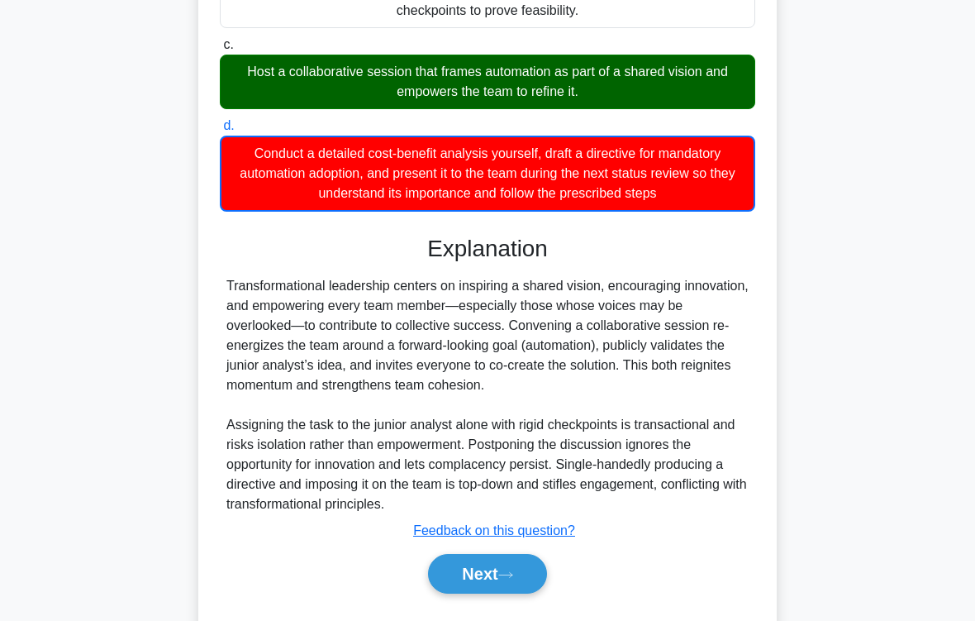
scroll to position [499, 0]
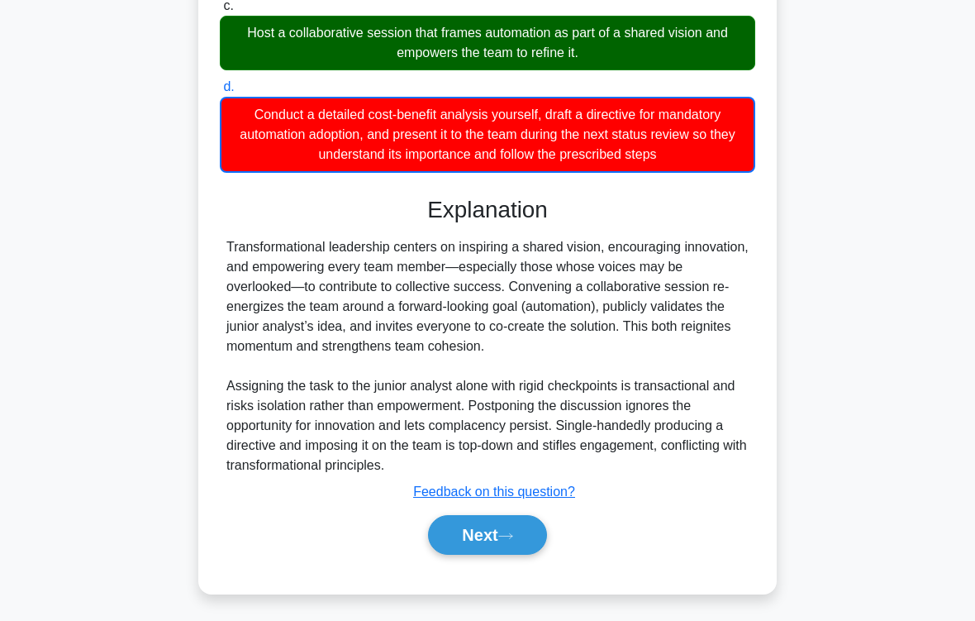
click at [531, 517] on button "Next" at bounding box center [487, 535] width 118 height 40
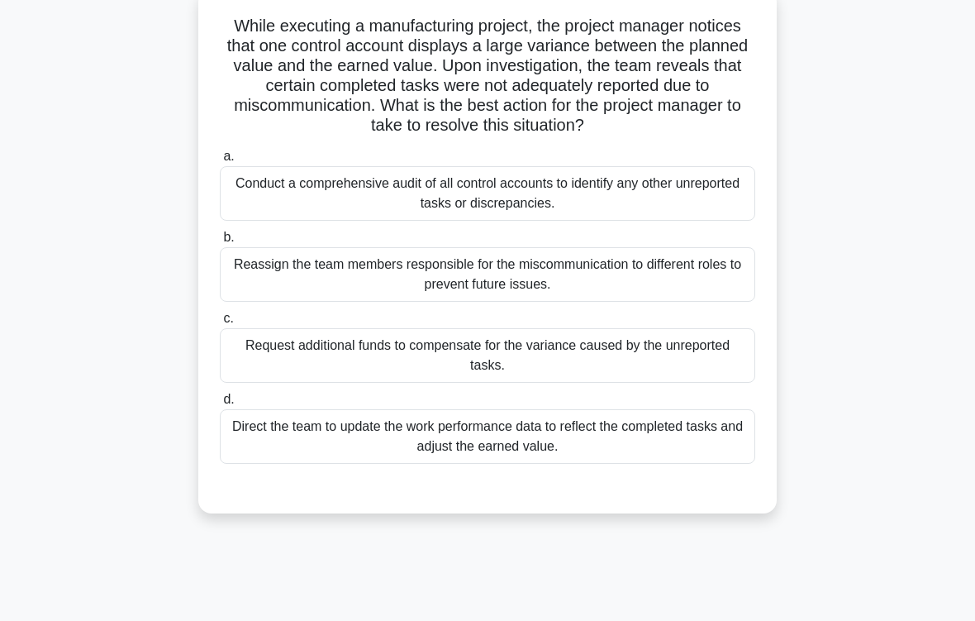
scroll to position [108, 0]
click at [648, 462] on div "Direct the team to update the work performance data to reflect the completed ta…" at bounding box center [487, 435] width 535 height 55
click at [220, 404] on input "d. Direct the team to update the work performance data to reflect the completed…" at bounding box center [220, 398] width 0 height 11
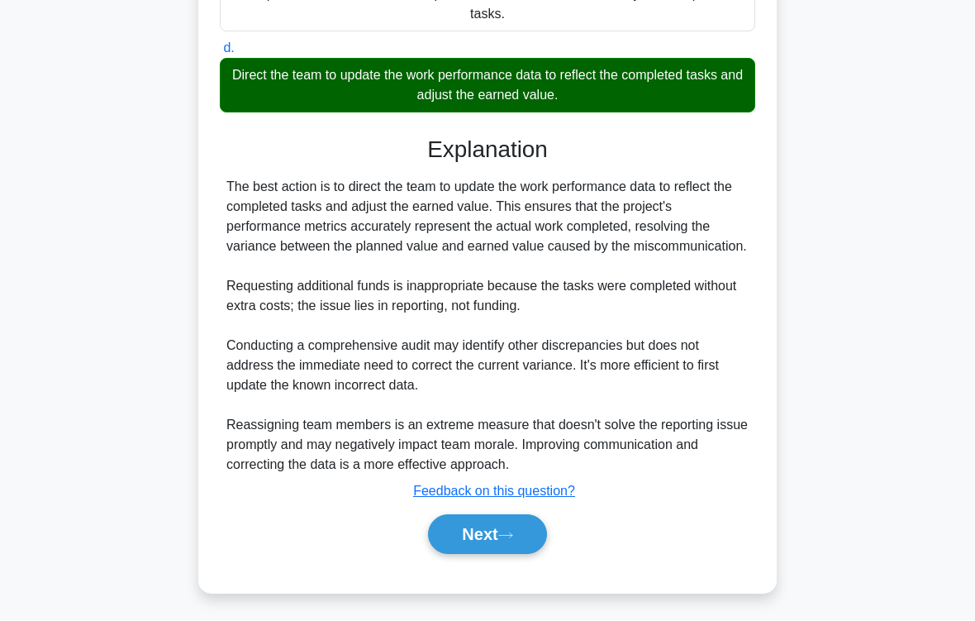
scroll to position [497, 0]
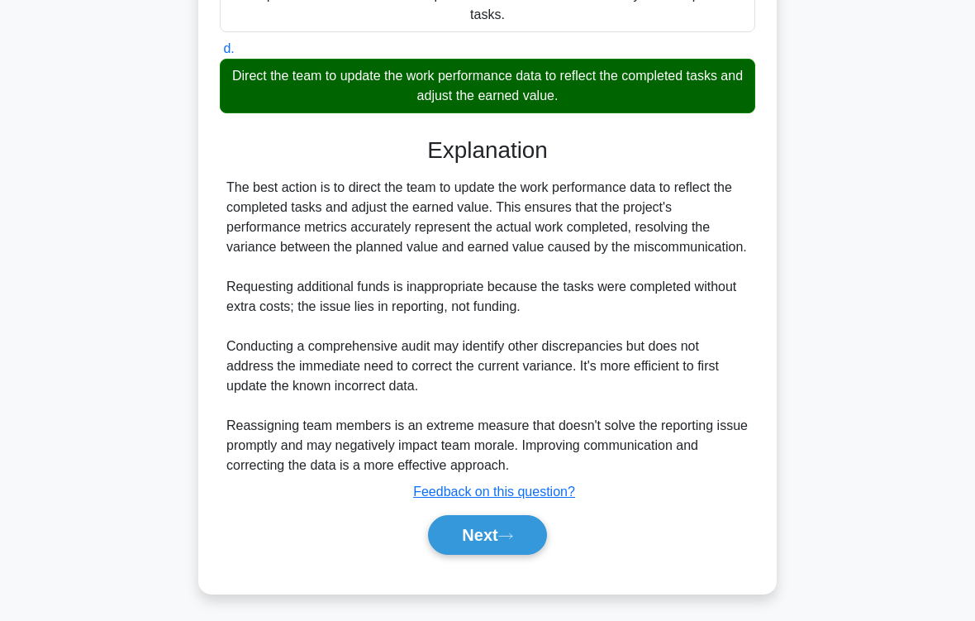
click at [535, 517] on button "Next" at bounding box center [487, 535] width 118 height 40
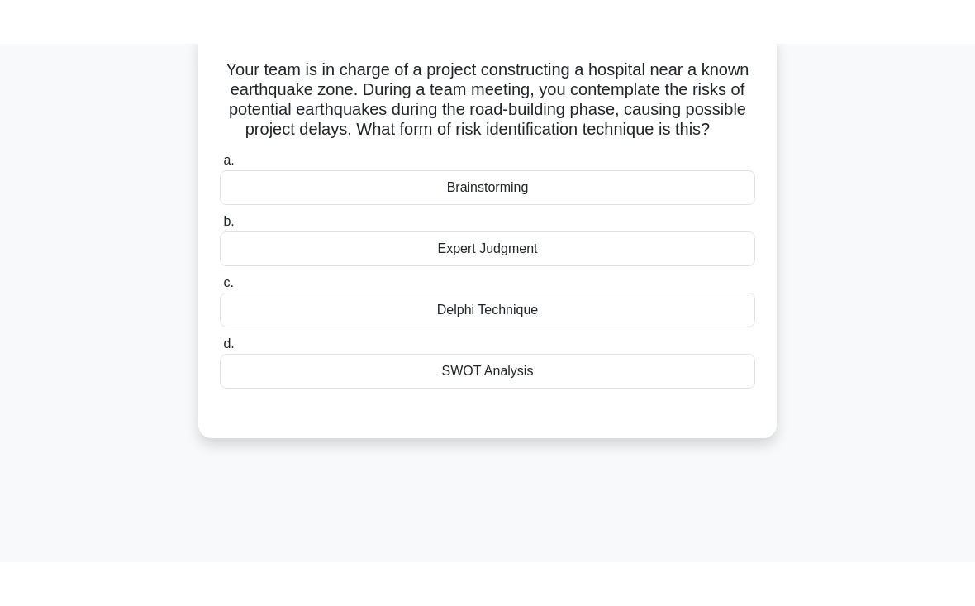
scroll to position [95, 0]
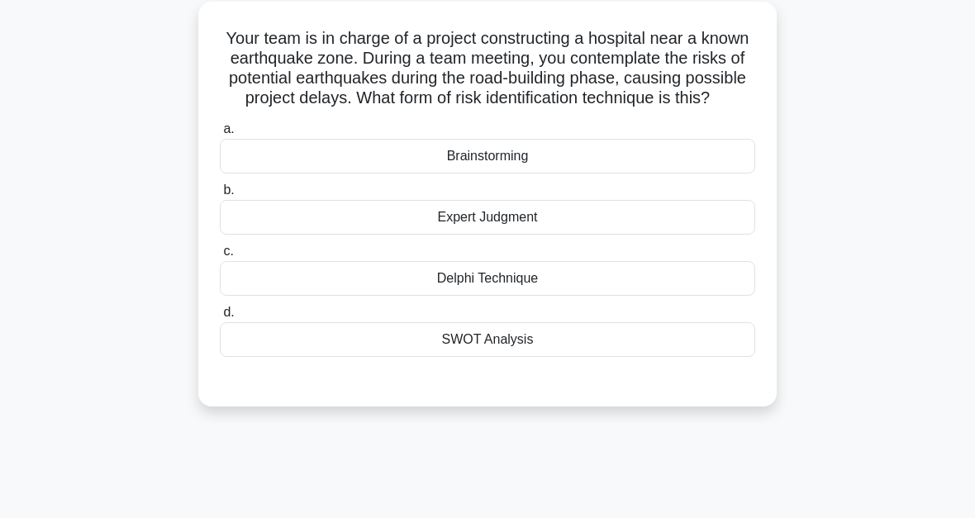
click at [605, 235] on div "Expert Judgment" at bounding box center [487, 217] width 535 height 35
click at [220, 196] on input "b. Expert Judgment" at bounding box center [220, 190] width 0 height 11
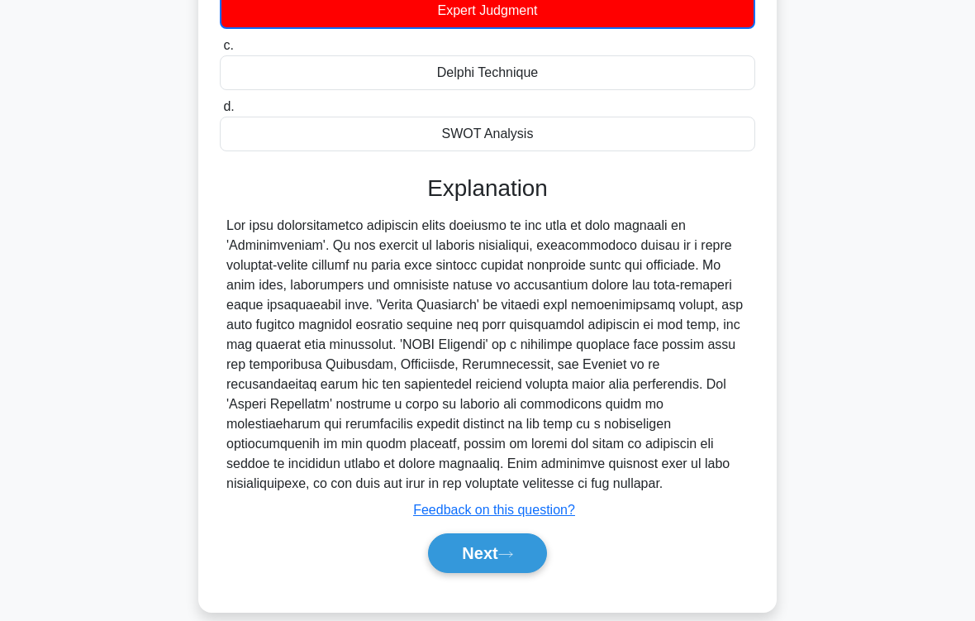
scroll to position [380, 0]
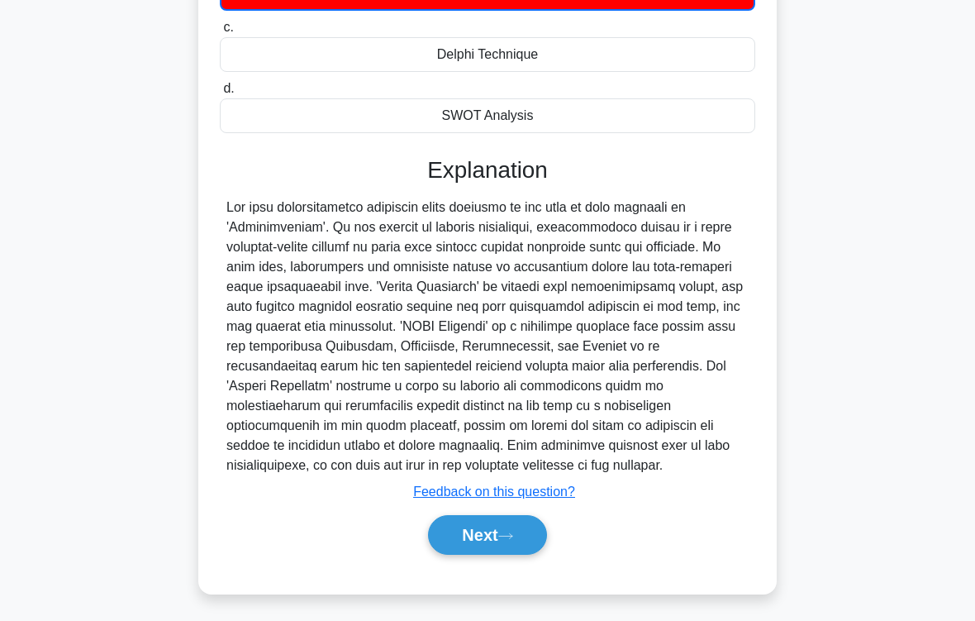
click at [526, 517] on button "Next" at bounding box center [487, 535] width 118 height 40
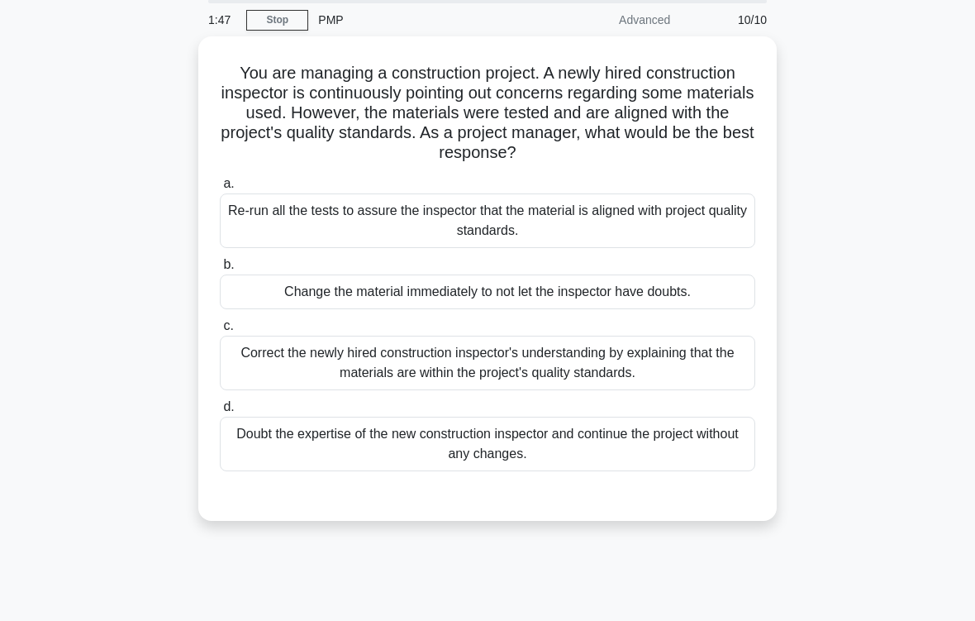
scroll to position [63, 0]
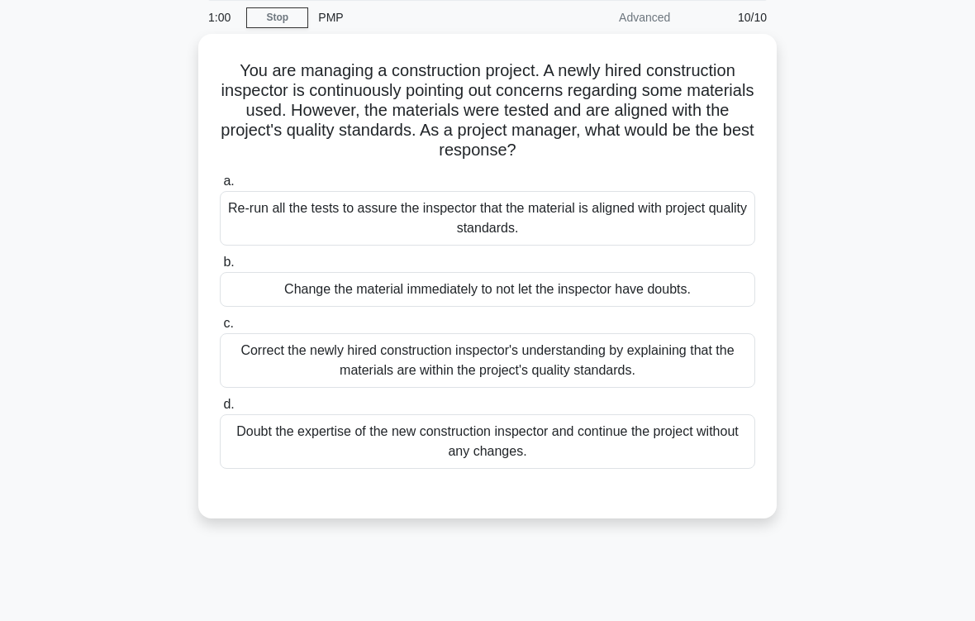
click at [692, 359] on div "Correct the newly hired construction inspector's understanding by explaining th…" at bounding box center [487, 360] width 535 height 55
click at [220, 329] on input "c. Correct the newly hired construction inspector's understanding by explaining…" at bounding box center [220, 323] width 0 height 11
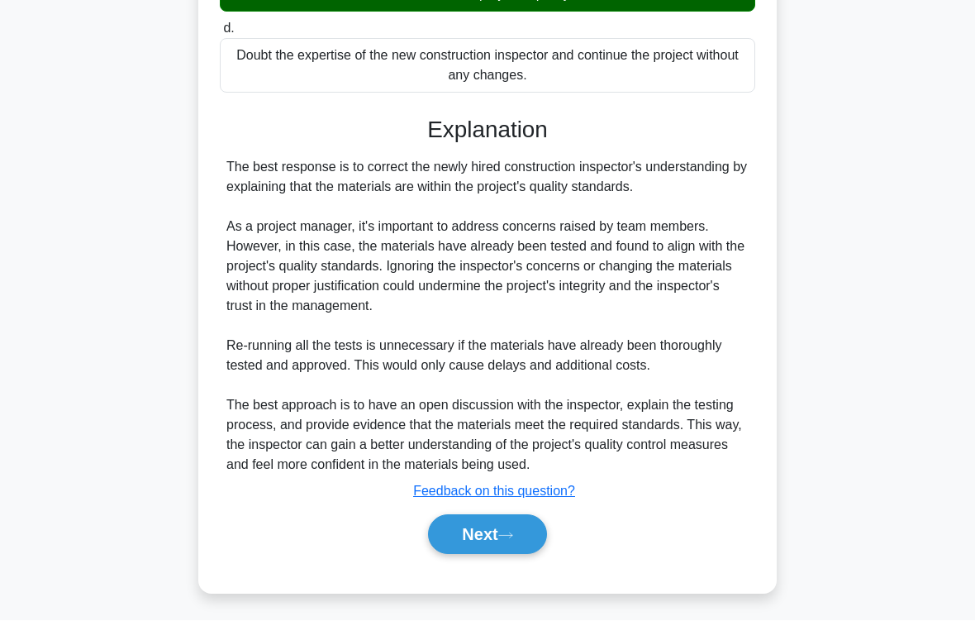
scroll to position [517, 0]
click at [508, 517] on icon at bounding box center [505, 535] width 15 height 9
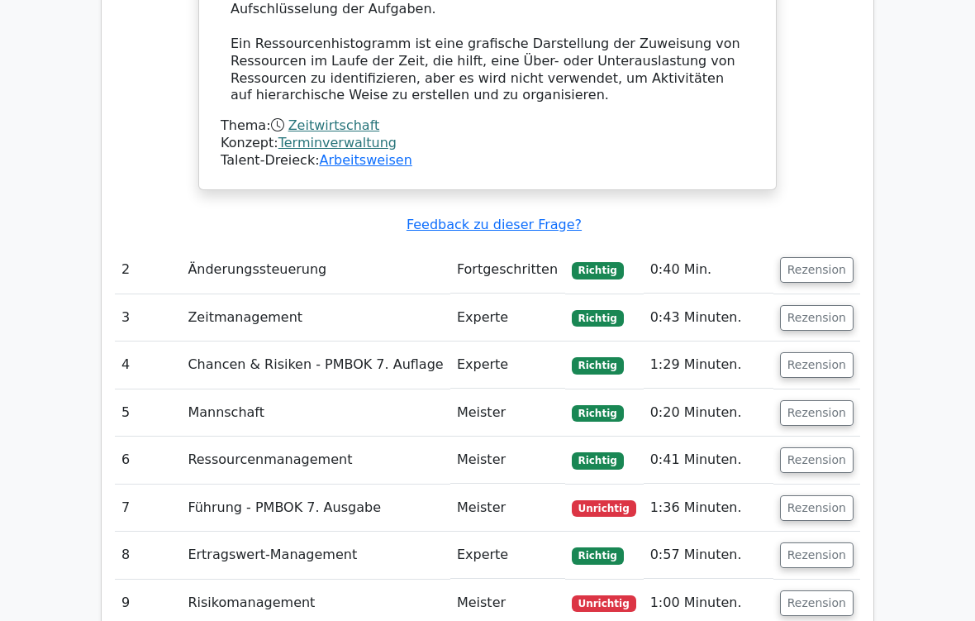
scroll to position [1698, 0]
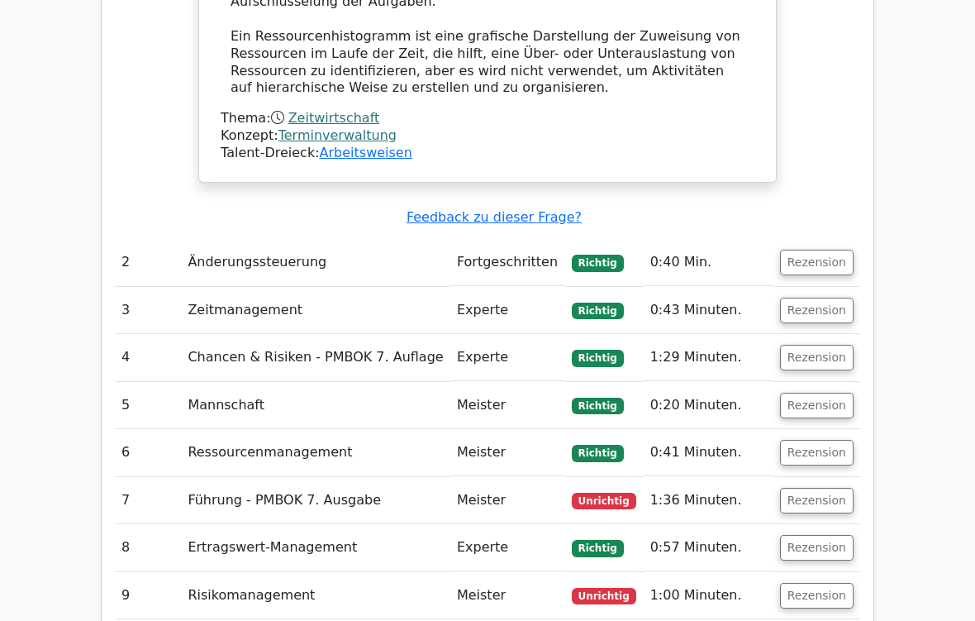
click at [824, 488] on button "Rezension" at bounding box center [817, 501] width 74 height 26
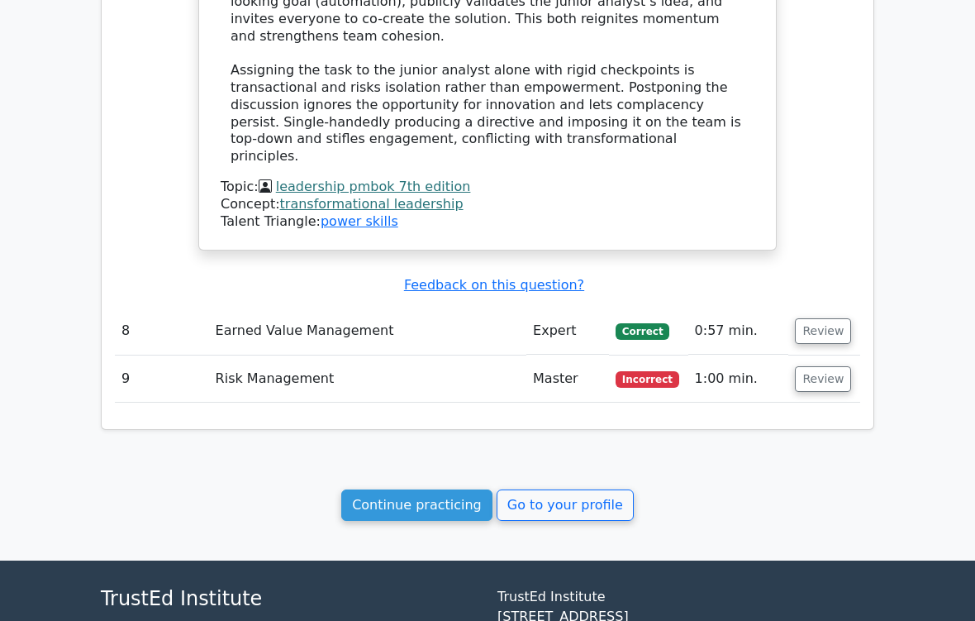
scroll to position [2789, 0]
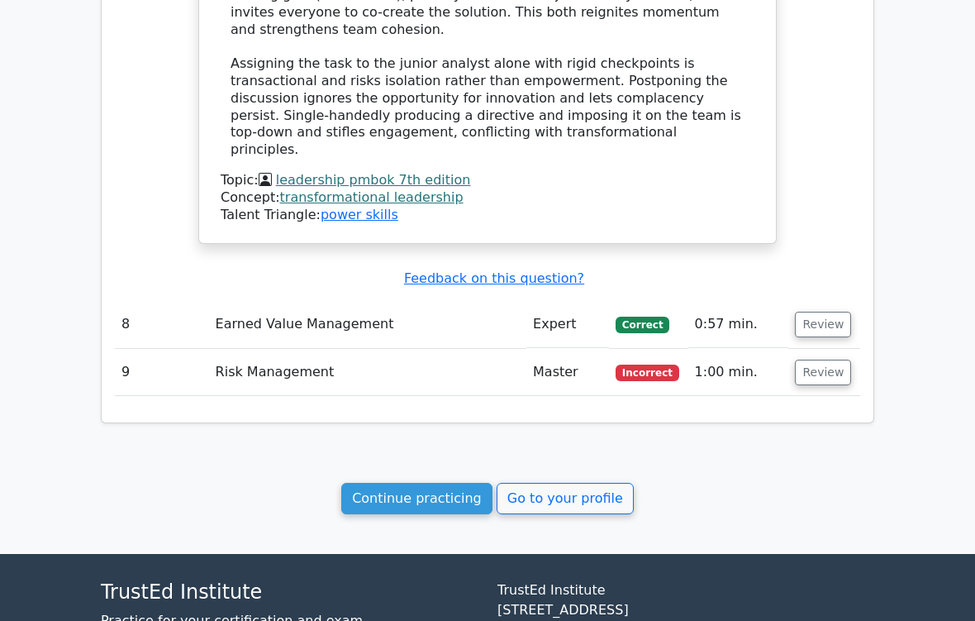
click at [448, 483] on link "Continue practicing" at bounding box center [416, 498] width 151 height 31
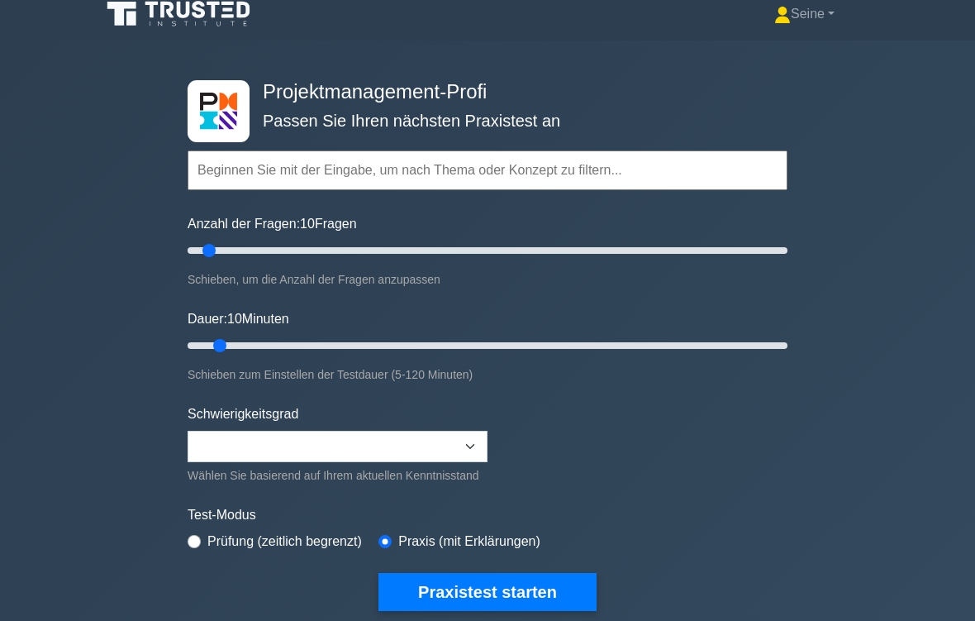
scroll to position [93, 0]
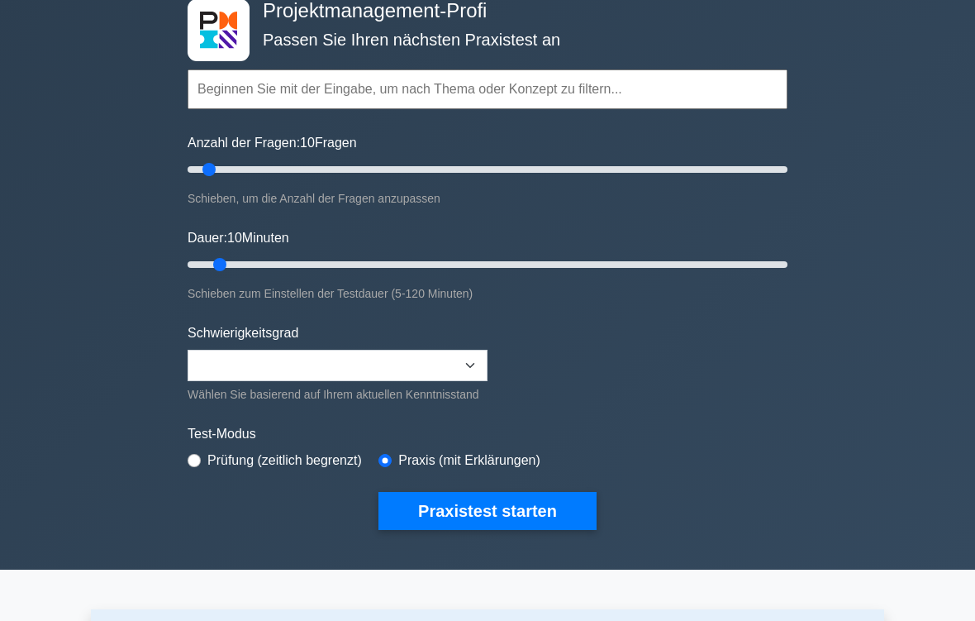
click at [553, 517] on button "Praxistest starten" at bounding box center [487, 511] width 218 height 38
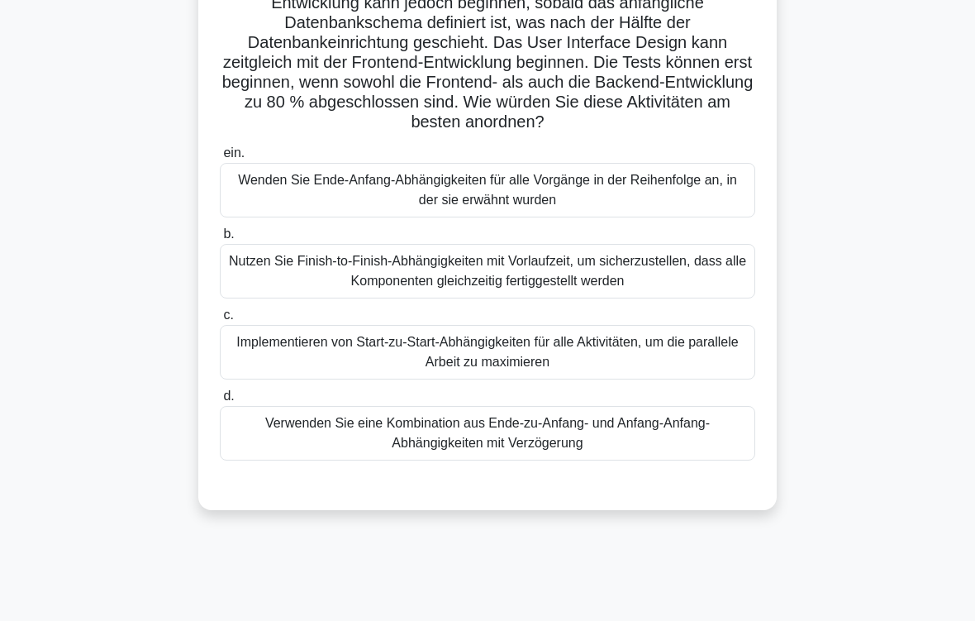
scroll to position [190, 0]
click at [644, 442] on div "Verwenden Sie eine Kombination aus Ende-zu-Anfang- und Anfang-Anfang-Abhängigke…" at bounding box center [487, 433] width 535 height 55
click at [220, 402] on input "d. Verwenden Sie eine Kombination aus Ende-zu-Anfang- und Anfang-Anfang-Abhängi…" at bounding box center [220, 396] width 0 height 11
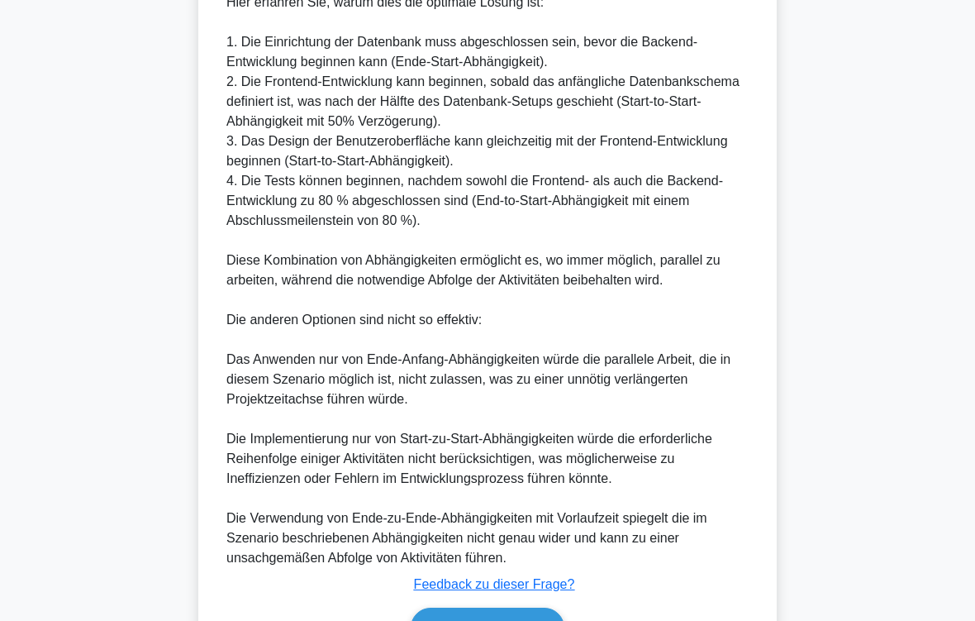
scroll to position [954, 0]
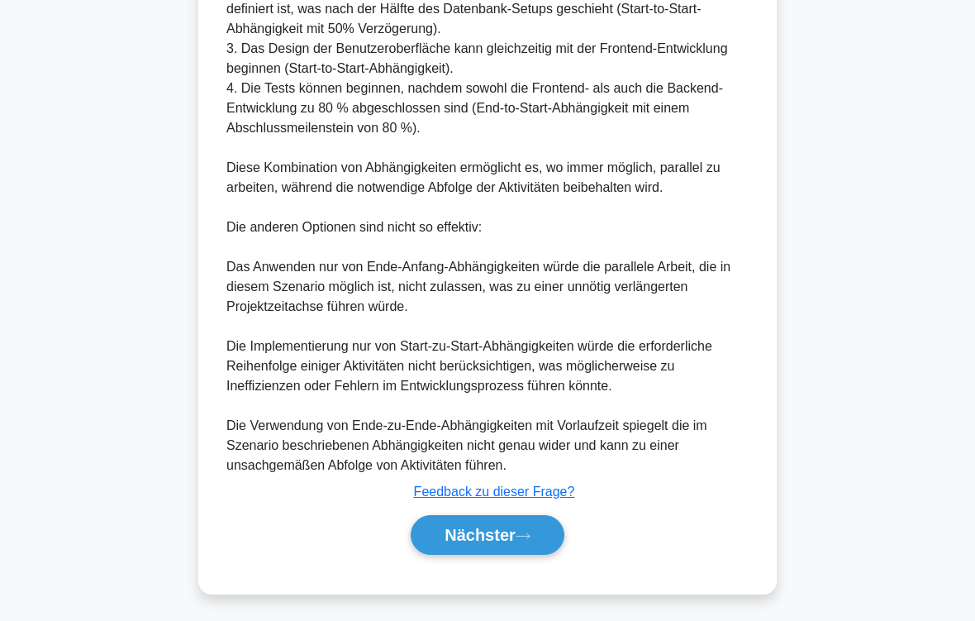
click at [536, 517] on button "Nächster" at bounding box center [488, 535] width 154 height 40
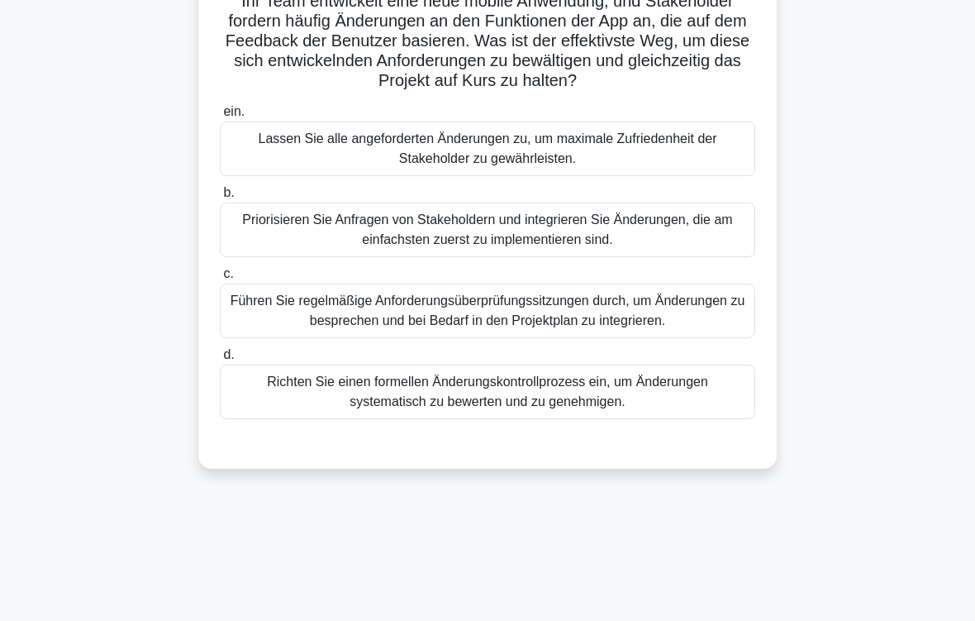
scroll to position [132, 0]
click at [687, 415] on div "Richten Sie einen formellen Änderungskontrollprozess ein, um Änderungen systema…" at bounding box center [487, 391] width 535 height 55
click at [220, 360] on input "d. Richten Sie einen formellen Änderungskontrollprozess ein, um Änderungen syst…" at bounding box center [220, 355] width 0 height 11
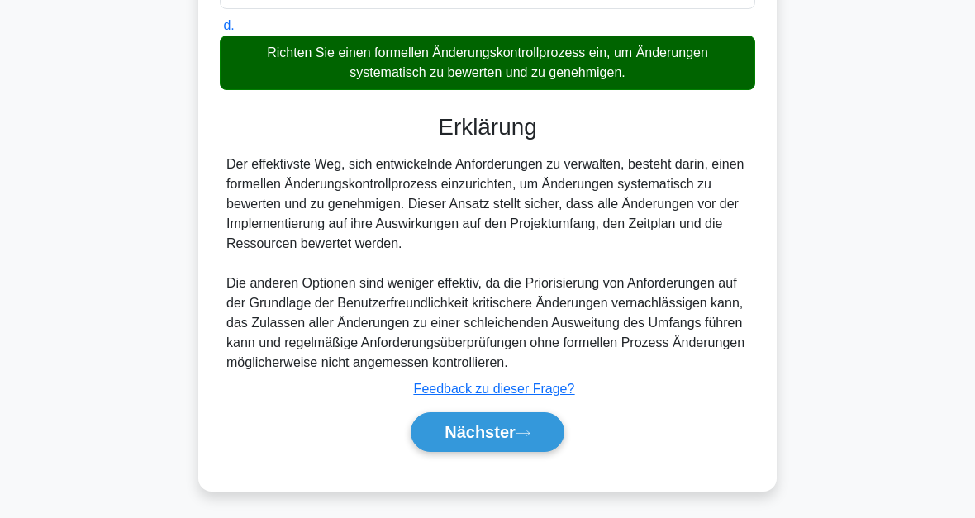
click at [546, 431] on button "Nächster" at bounding box center [488, 432] width 154 height 40
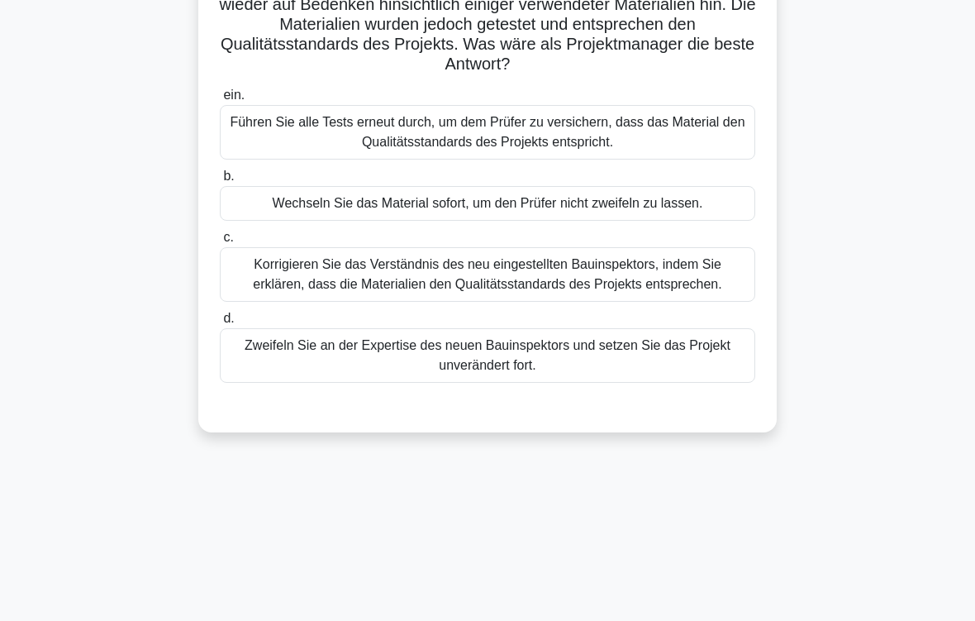
scroll to position [149, 0]
click at [635, 283] on div "Korrigieren Sie das Verständnis des neu eingestellten Bauinspektors, indem Sie …" at bounding box center [487, 274] width 535 height 55
click at [220, 243] on input "c. Korrigieren Sie das Verständnis des neu eingestellten Bauinspektors, indem S…" at bounding box center [220, 237] width 0 height 11
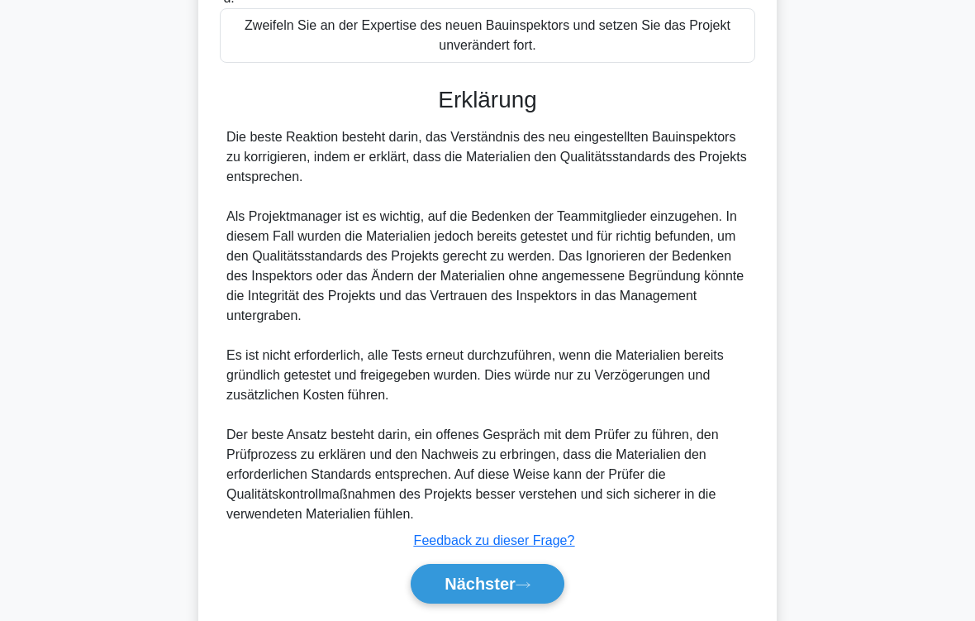
scroll to position [537, 0]
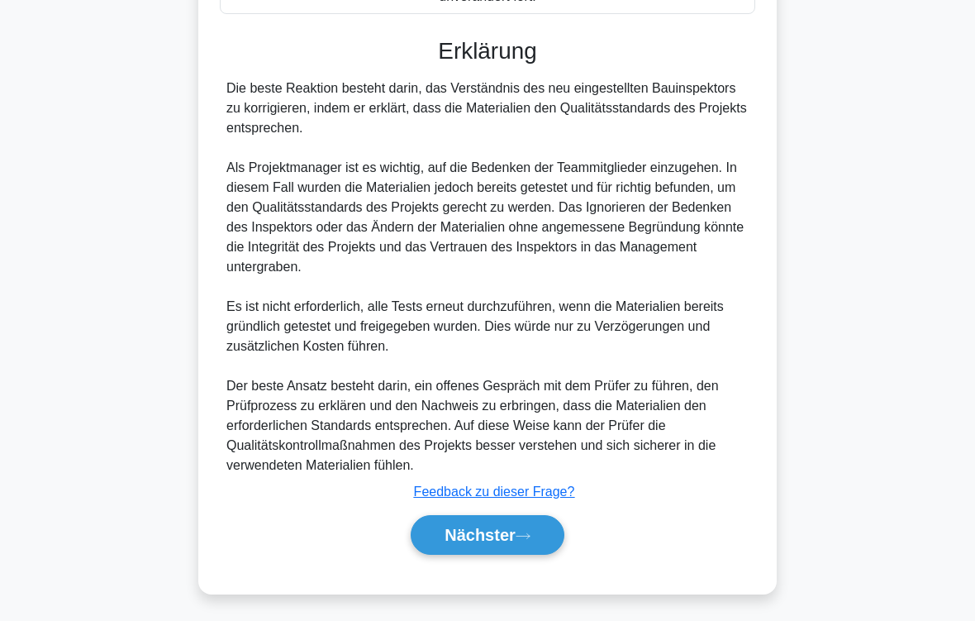
click at [545, 517] on button "Nächster" at bounding box center [488, 535] width 154 height 40
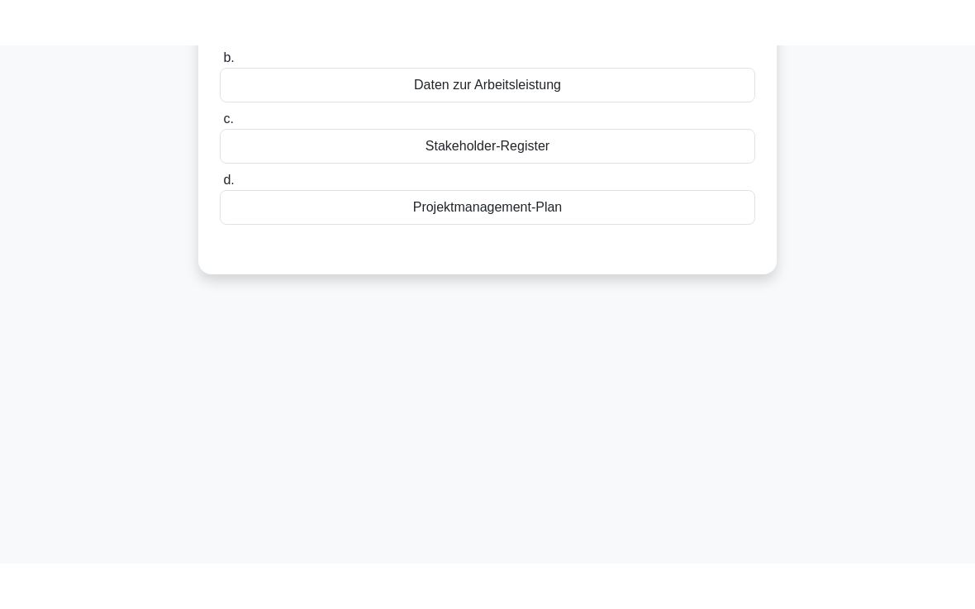
scroll to position [0, 0]
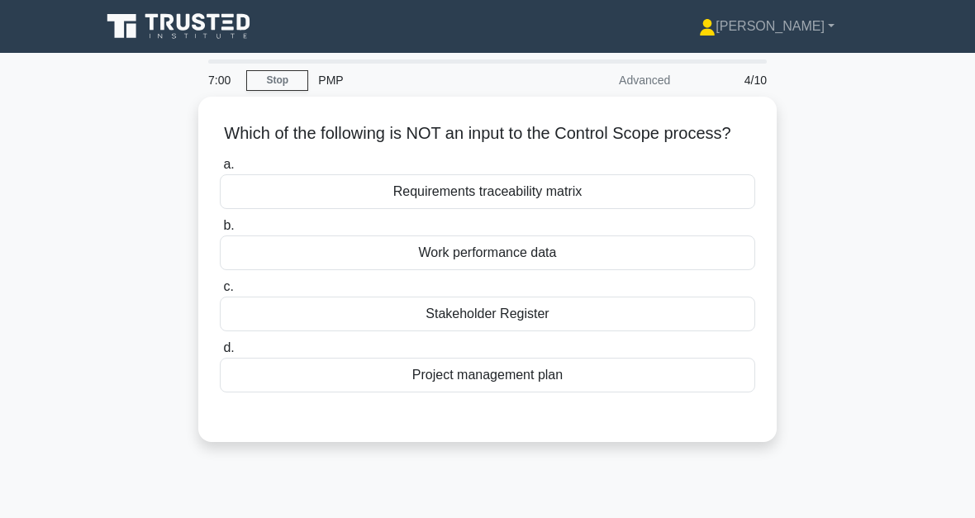
click at [519, 331] on div "Stakeholder Register" at bounding box center [487, 314] width 535 height 35
click at [220, 293] on input "c. Stakeholder Register" at bounding box center [220, 287] width 0 height 11
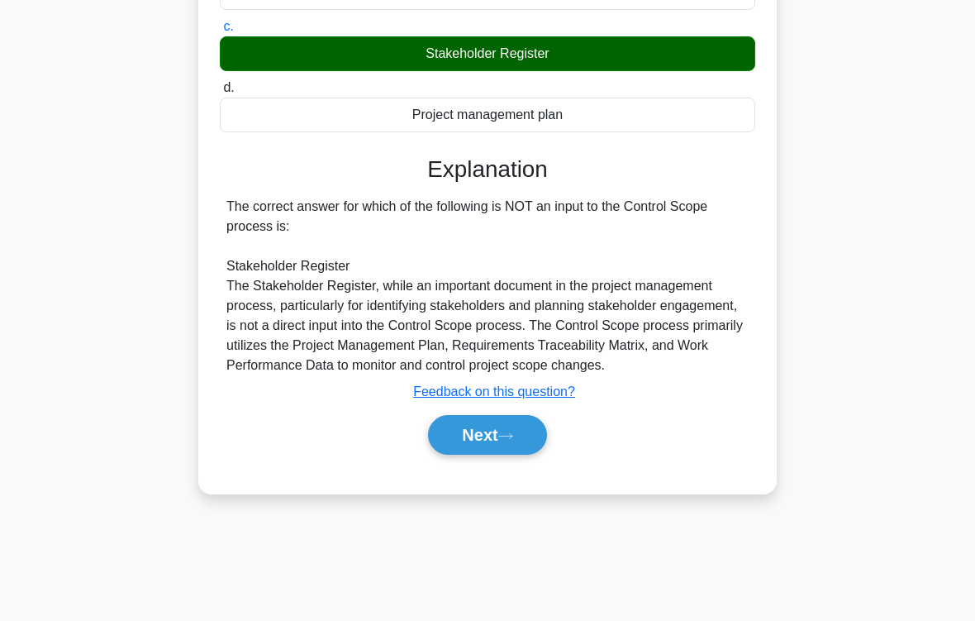
scroll to position [272, 0]
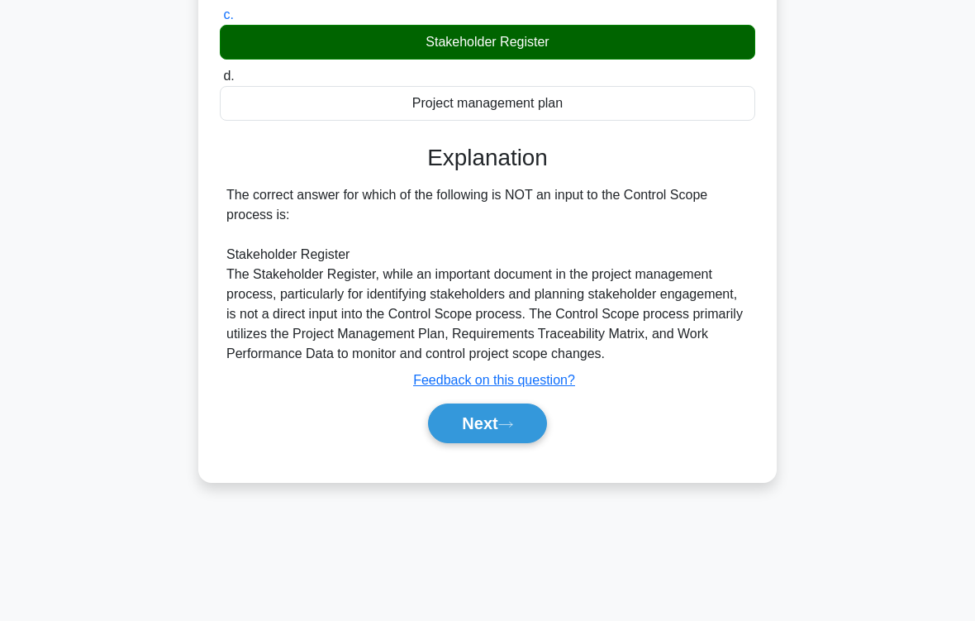
click at [533, 443] on button "Next" at bounding box center [487, 423] width 118 height 40
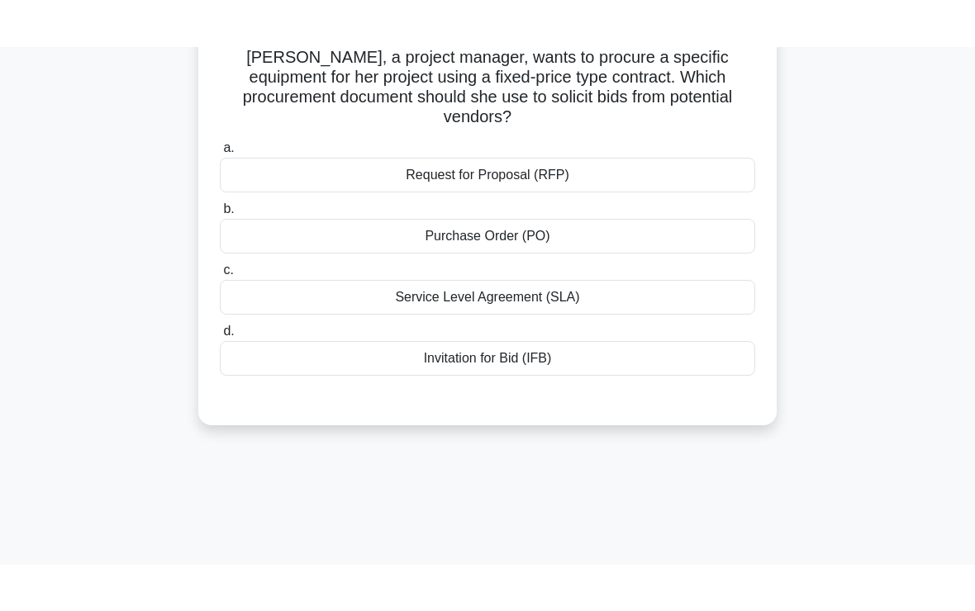
scroll to position [45, 0]
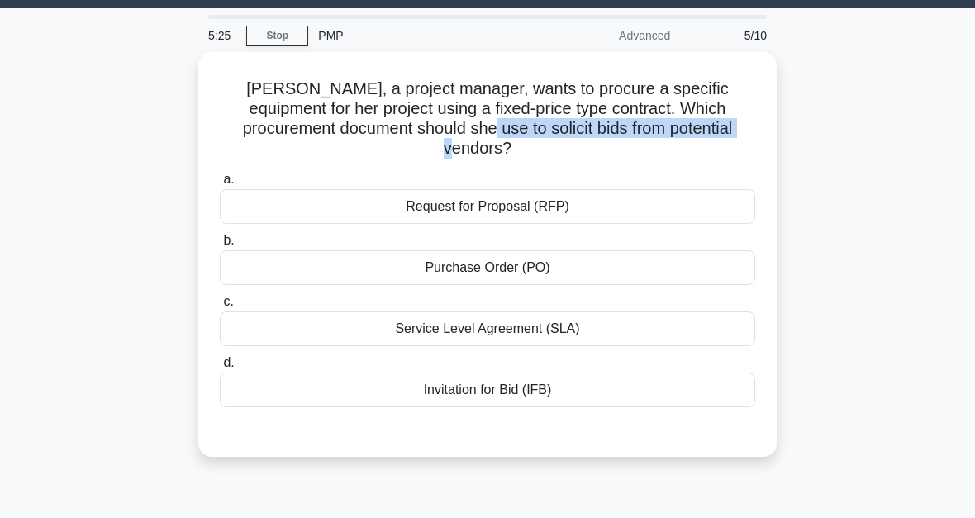
click at [484, 269] on div "Purchase Order (PO)" at bounding box center [487, 267] width 535 height 35
click at [220, 246] on input "b. Purchase Order (PO)" at bounding box center [220, 241] width 0 height 11
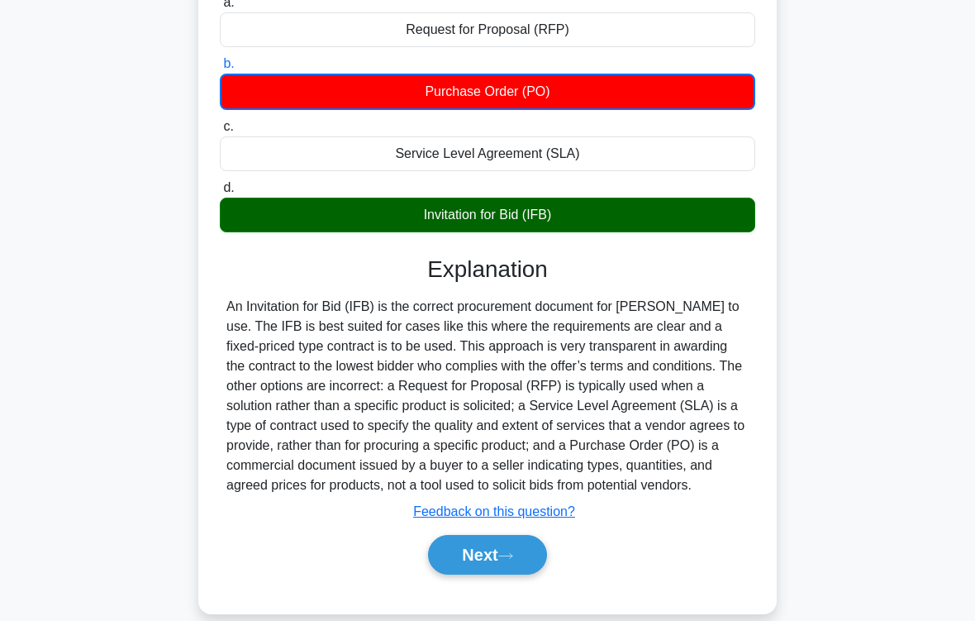
scroll to position [281, 0]
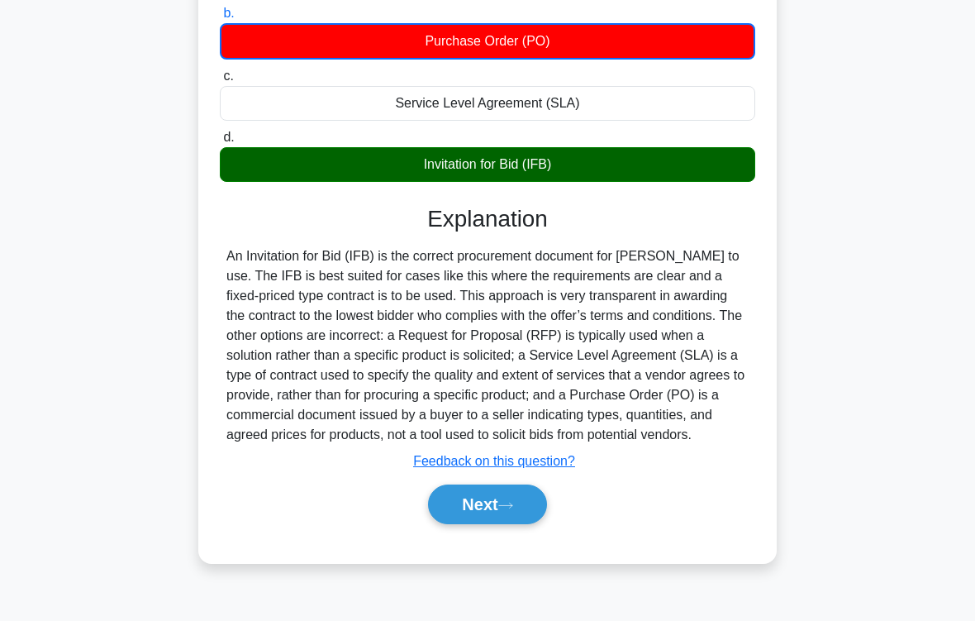
click at [507, 510] on icon at bounding box center [505, 505] width 15 height 9
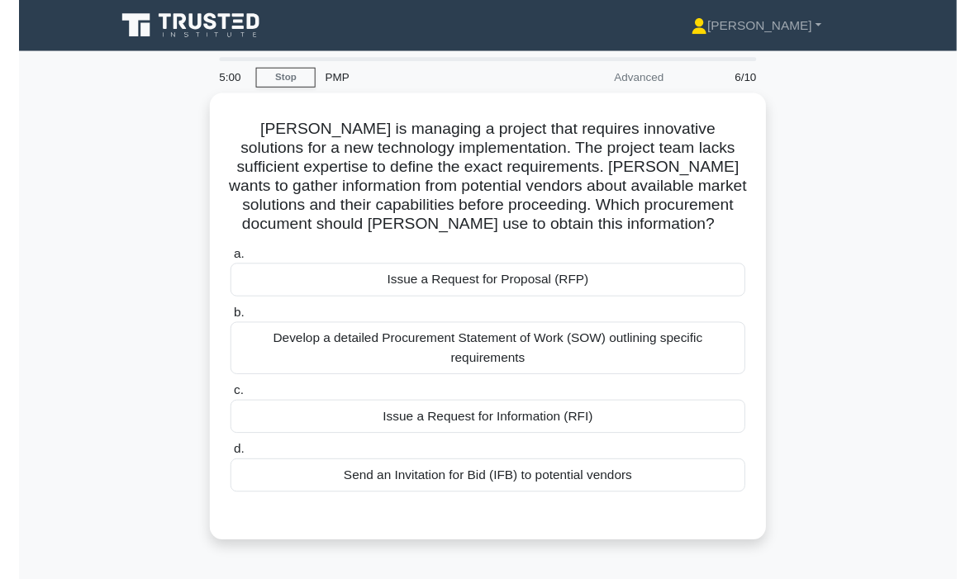
scroll to position [84, 0]
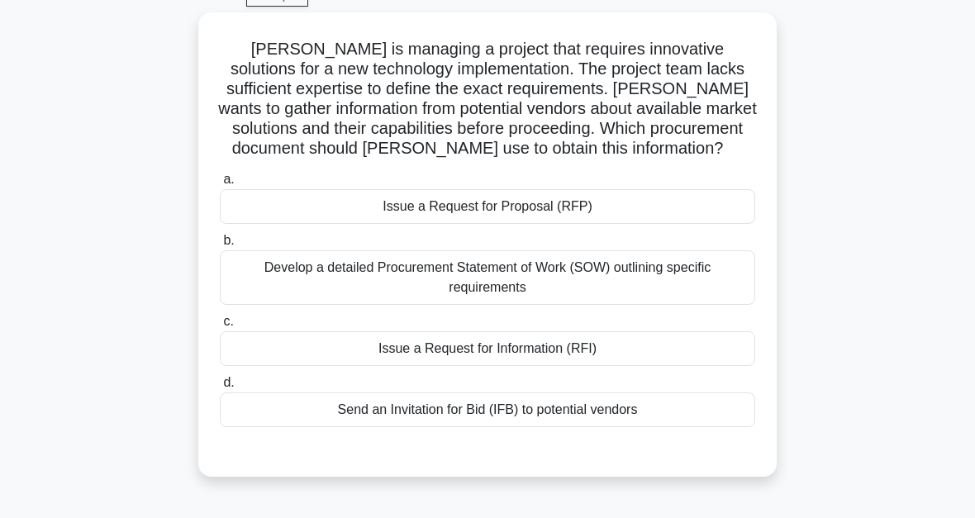
click at [534, 366] on div "Issue a Request for Information (RFI)" at bounding box center [487, 348] width 535 height 35
click at [220, 327] on input "c. Issue a Request for Information (RFI)" at bounding box center [220, 321] width 0 height 11
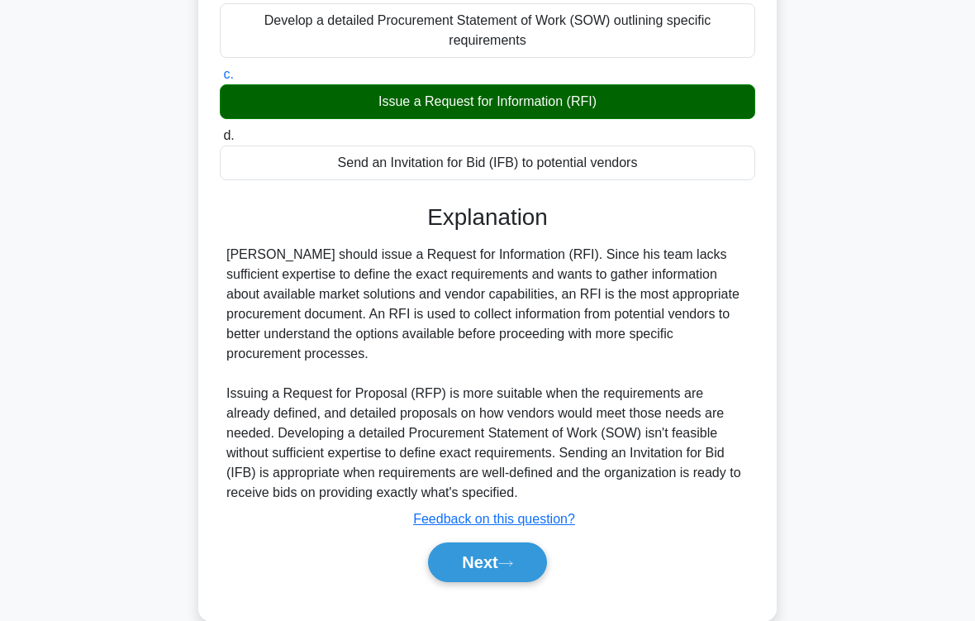
scroll to position [398, 0]
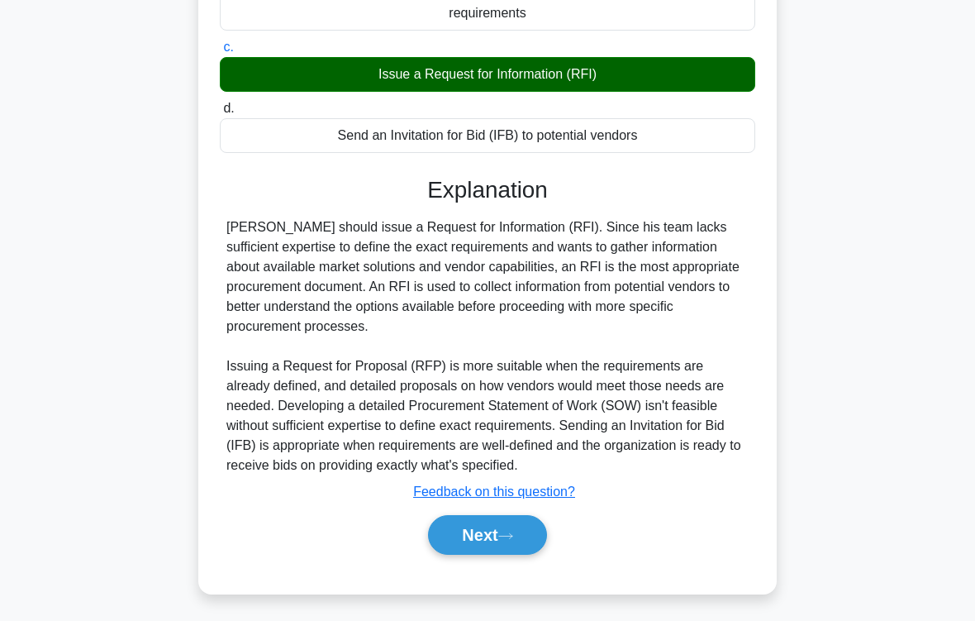
click at [529, 517] on button "Next" at bounding box center [487, 535] width 118 height 40
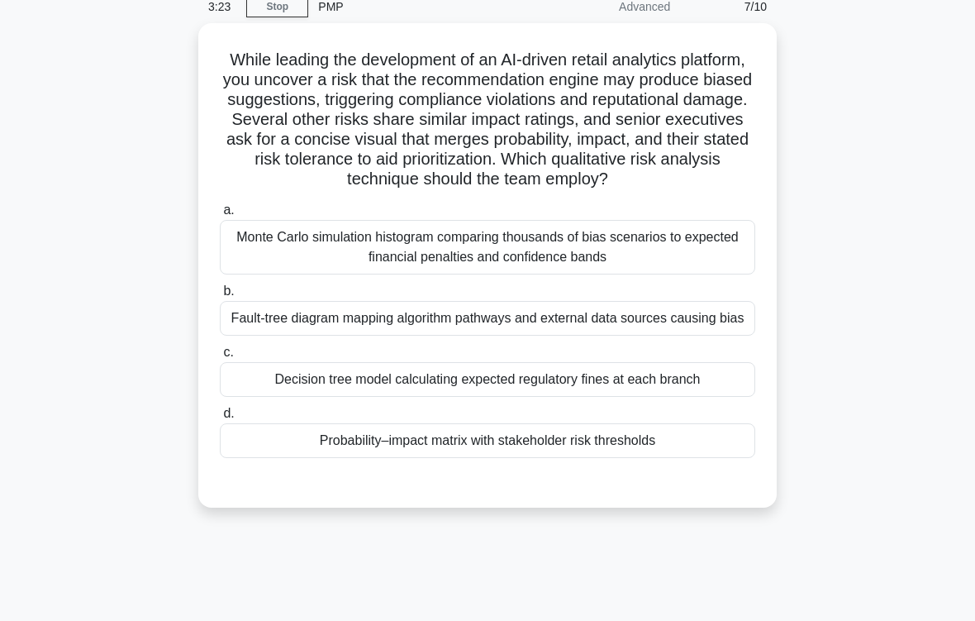
scroll to position [116, 0]
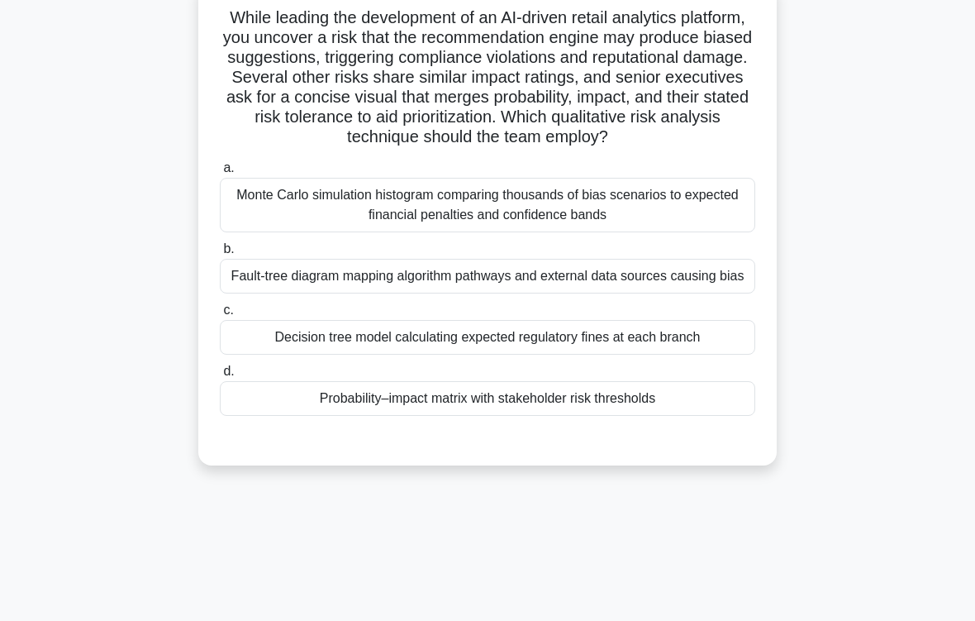
click at [689, 416] on div "Probability–impact matrix with stakeholder risk thresholds" at bounding box center [487, 398] width 535 height 35
click at [220, 377] on input "d. Probability–impact matrix with stakeholder risk thresholds" at bounding box center [220, 371] width 0 height 11
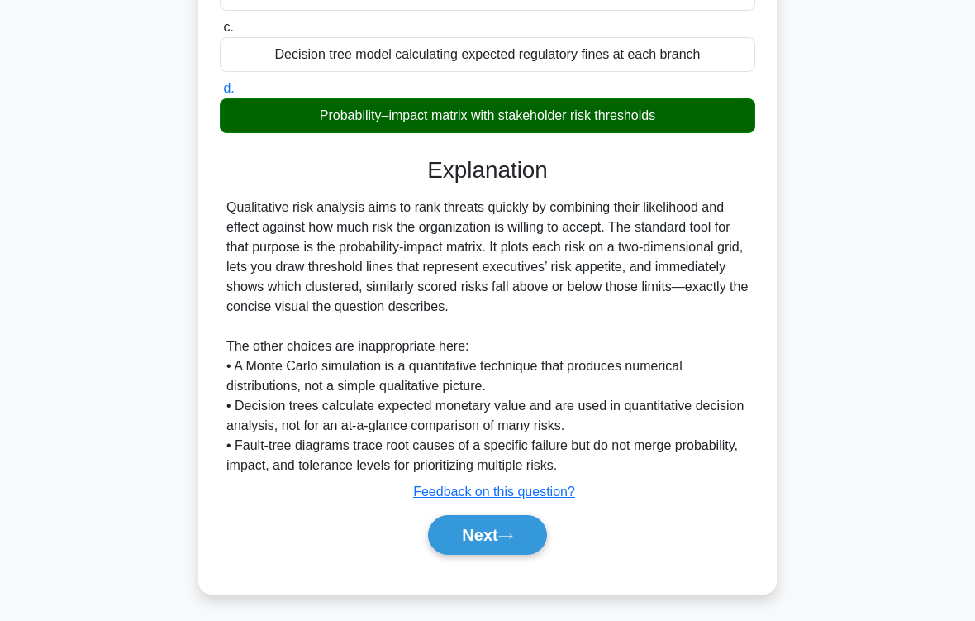
scroll to position [478, 0]
click at [533, 517] on button "Next" at bounding box center [487, 535] width 118 height 40
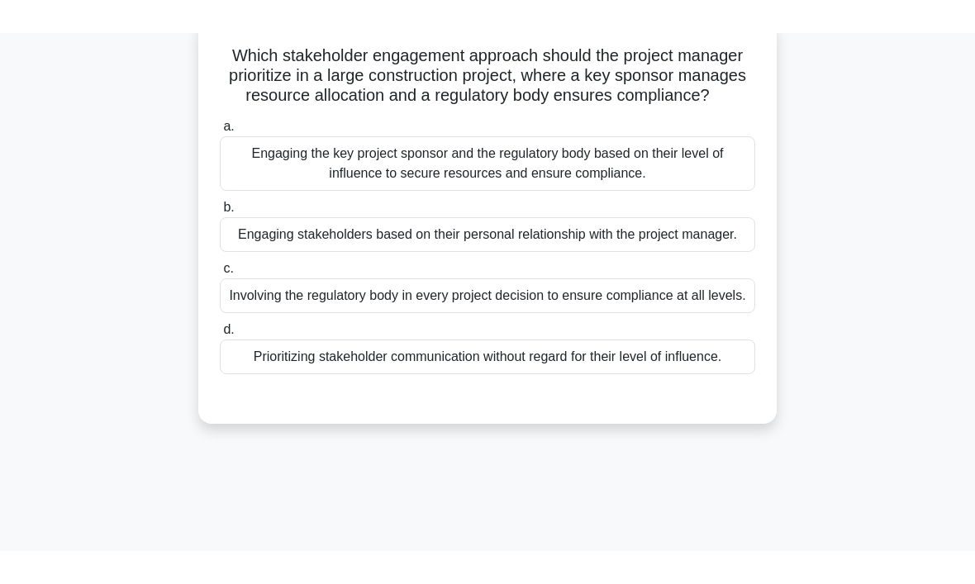
scroll to position [0, 0]
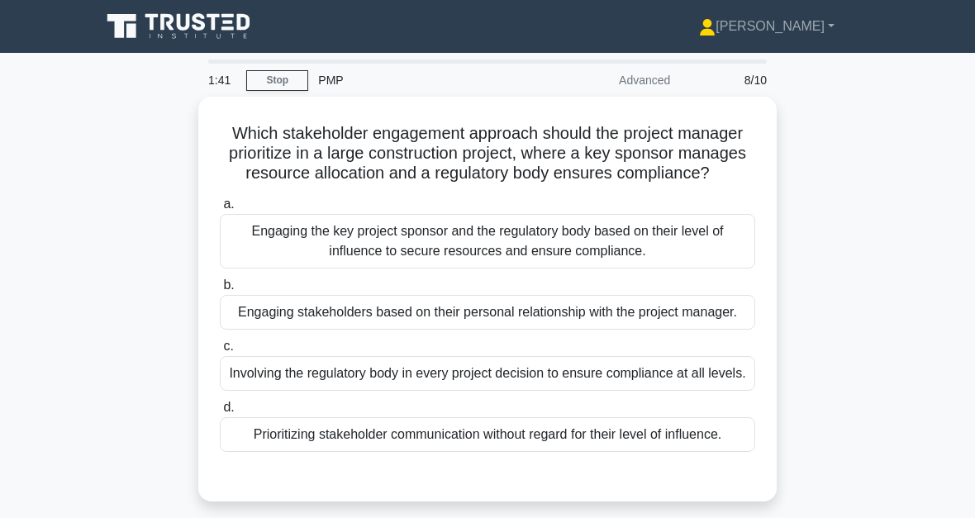
click at [545, 269] on div "Engaging the key project sponsor and the regulatory body based on their level o…" at bounding box center [487, 241] width 535 height 55
click at [220, 210] on input "a. Engaging the key project sponsor and the regulatory body based on their leve…" at bounding box center [220, 204] width 0 height 11
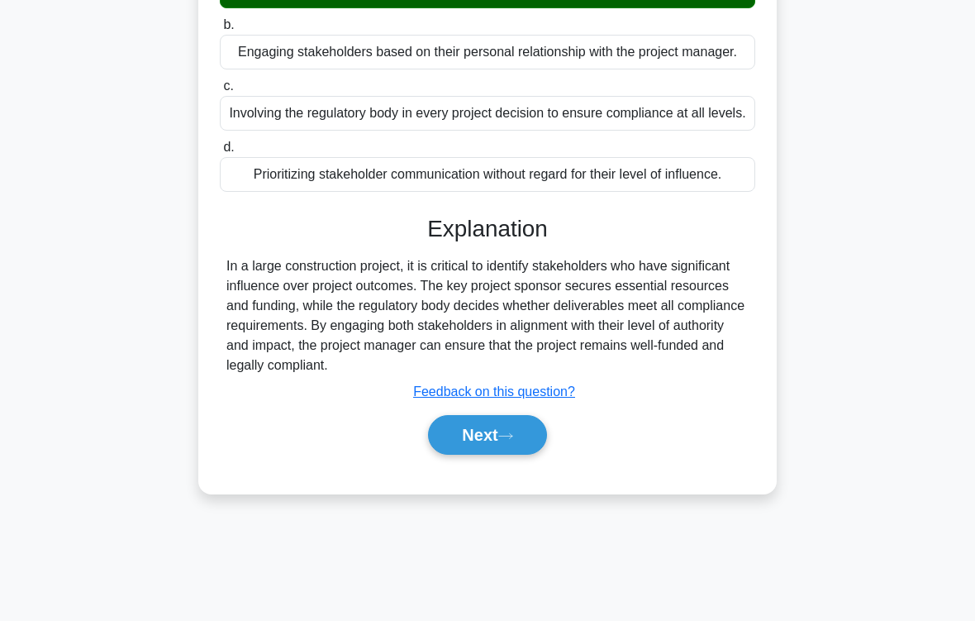
scroll to position [272, 0]
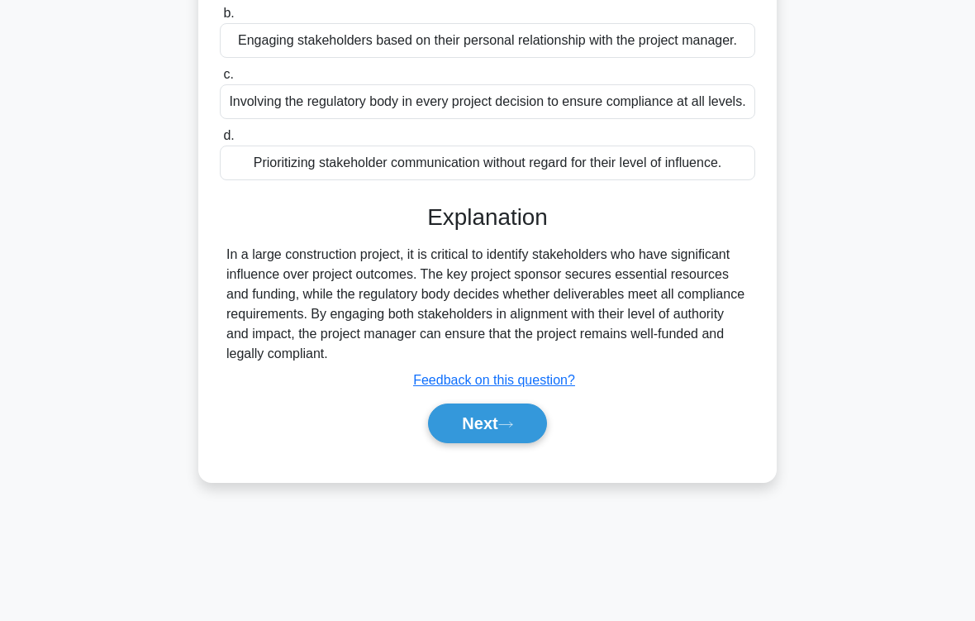
click at [525, 443] on button "Next" at bounding box center [487, 423] width 118 height 40
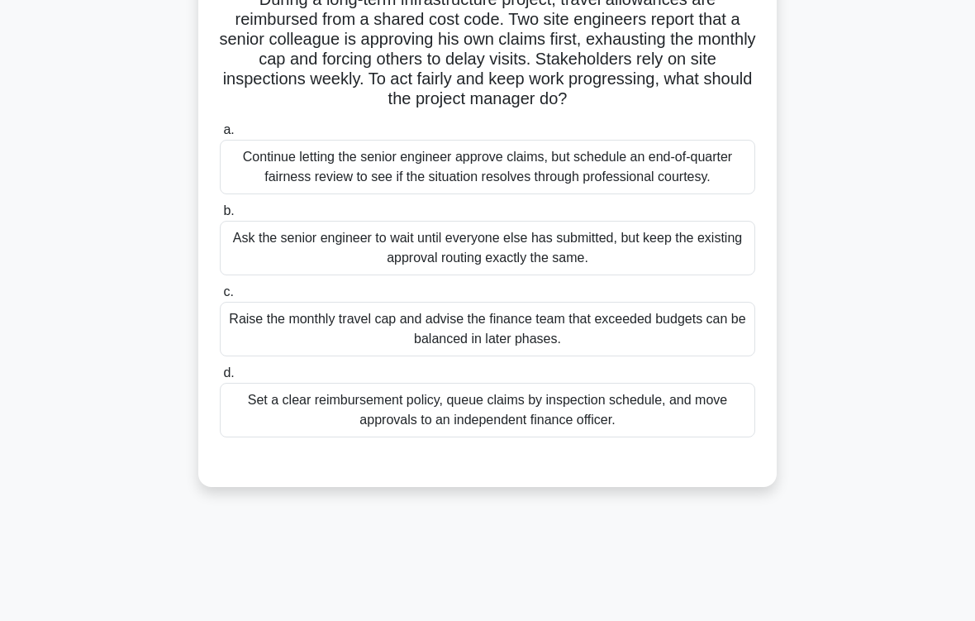
scroll to position [145, 0]
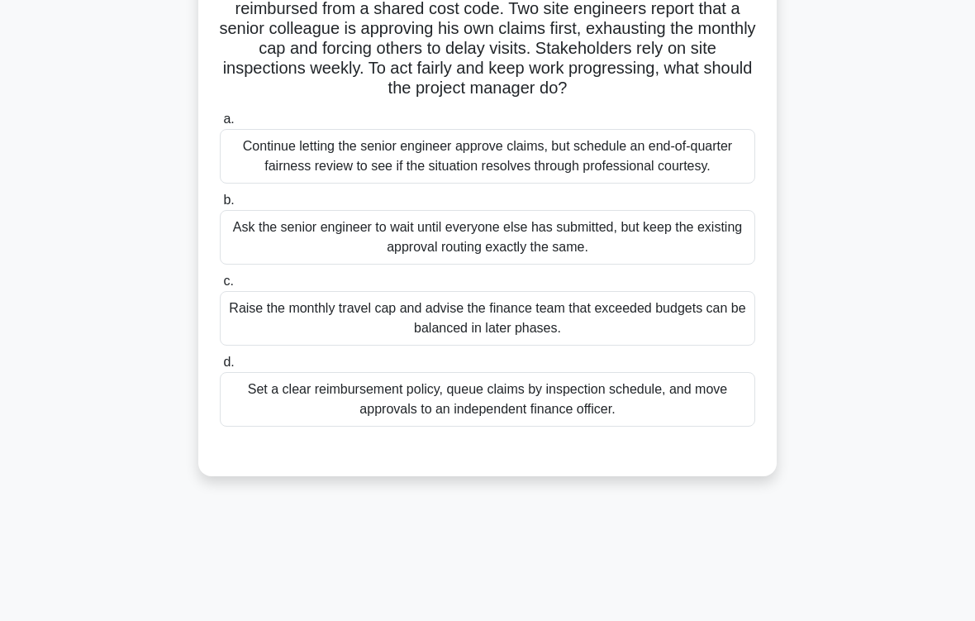
click at [687, 424] on div "Set a clear reimbursement policy, queue claims by inspection schedule, and move…" at bounding box center [487, 399] width 535 height 55
click at [220, 368] on input "d. Set a clear reimbursement policy, queue claims by inspection schedule, and m…" at bounding box center [220, 362] width 0 height 11
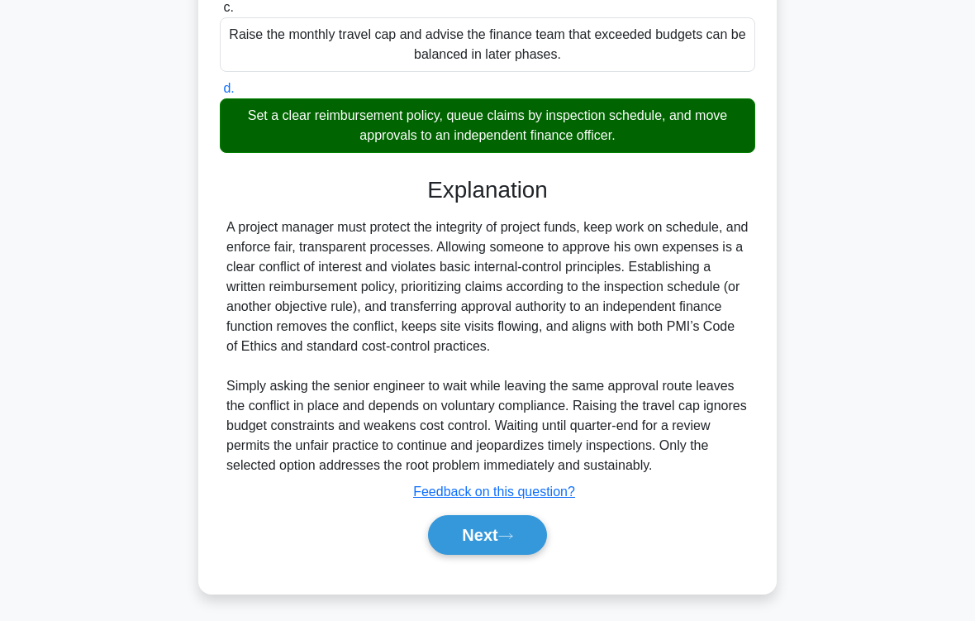
scroll to position [478, 0]
click at [535, 517] on button "Next" at bounding box center [487, 535] width 118 height 40
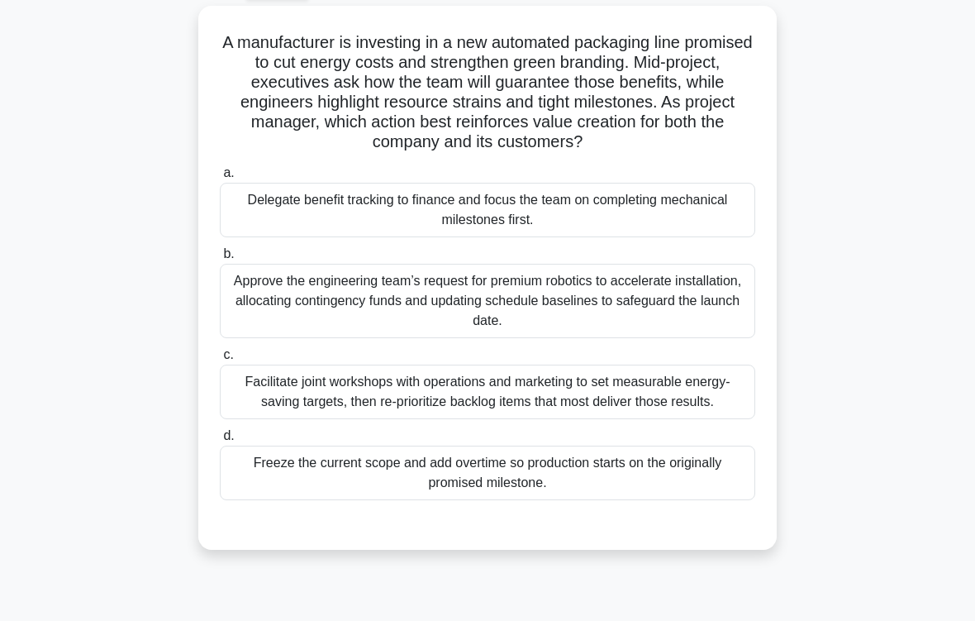
scroll to position [92, 0]
click at [536, 409] on div "Facilitate joint workshops with operations and marketing to set measurable ener…" at bounding box center [487, 391] width 535 height 55
click at [220, 359] on input "c. Facilitate joint workshops with operations and marketing to set measurable e…" at bounding box center [220, 354] width 0 height 11
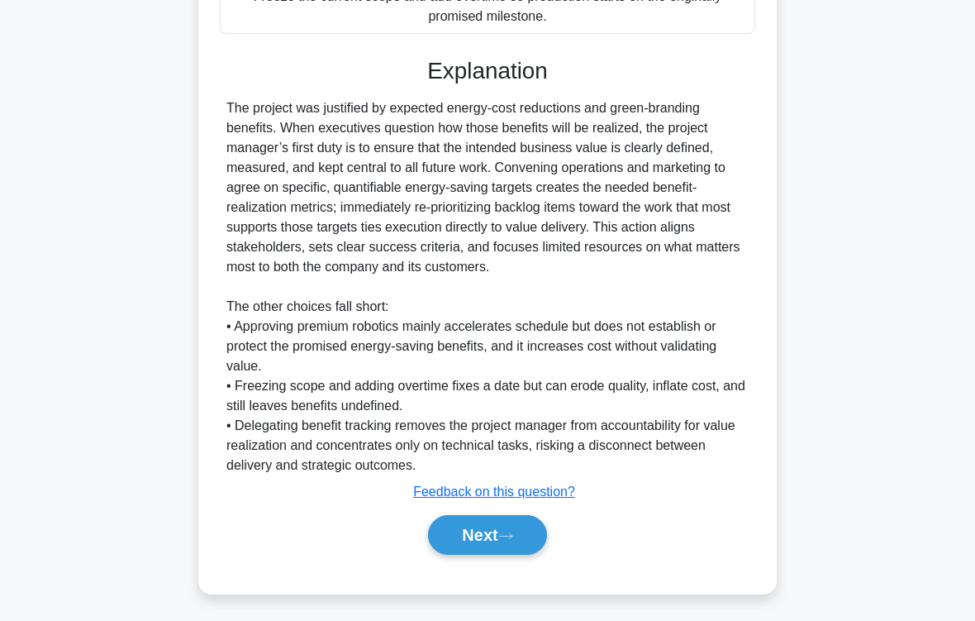
scroll to position [597, 0]
click at [513, 517] on icon at bounding box center [505, 535] width 15 height 9
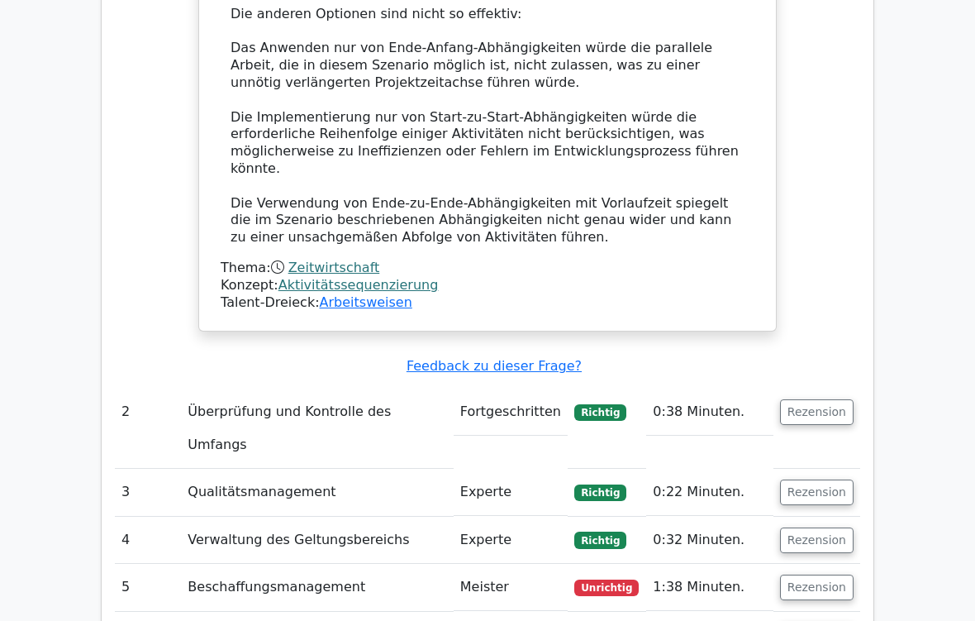
scroll to position [2082, 0]
click at [827, 517] on button "Rezension" at bounding box center [817, 587] width 74 height 26
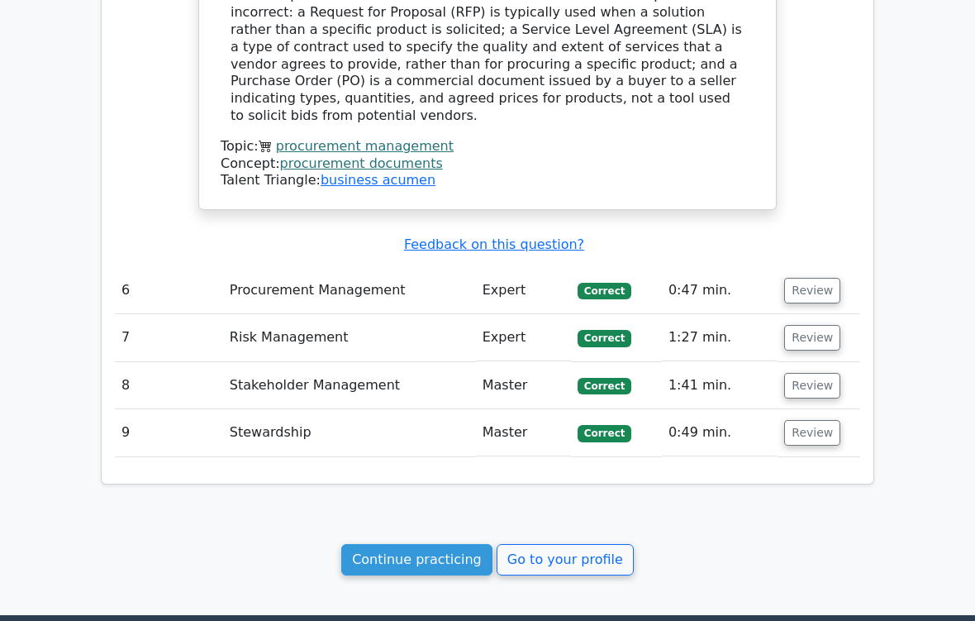
scroll to position [3027, 0]
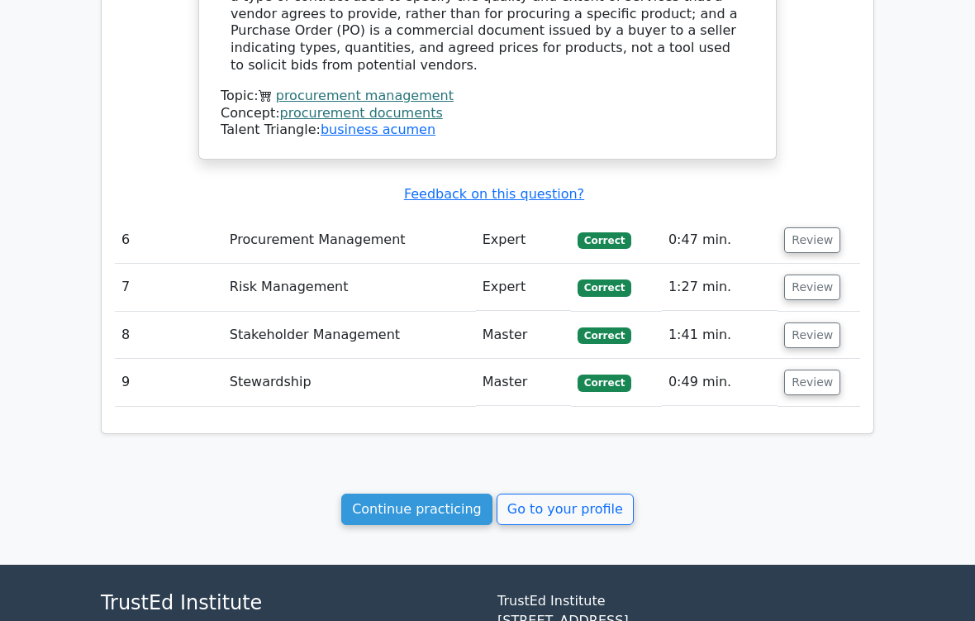
click at [812, 369] on button "Review" at bounding box center [812, 382] width 56 height 26
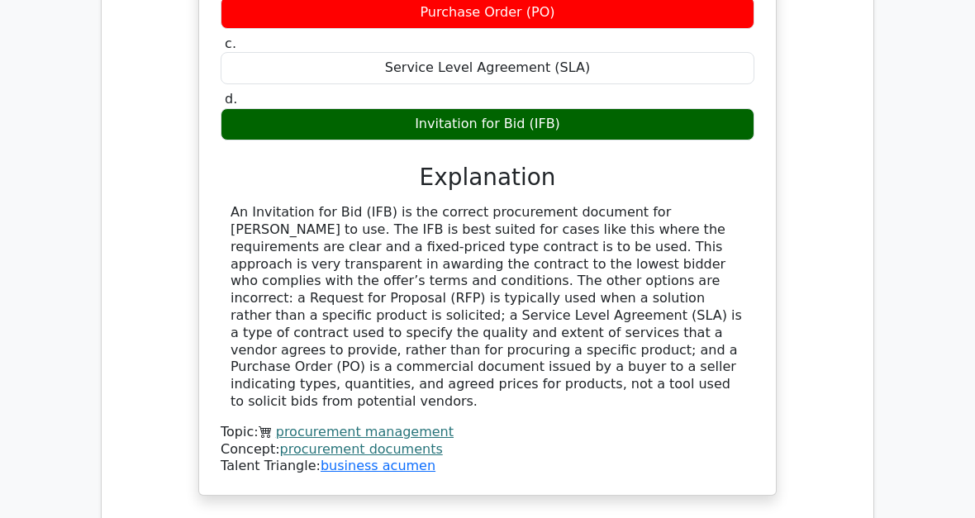
scroll to position [2690, 0]
